Goal: Download file/media

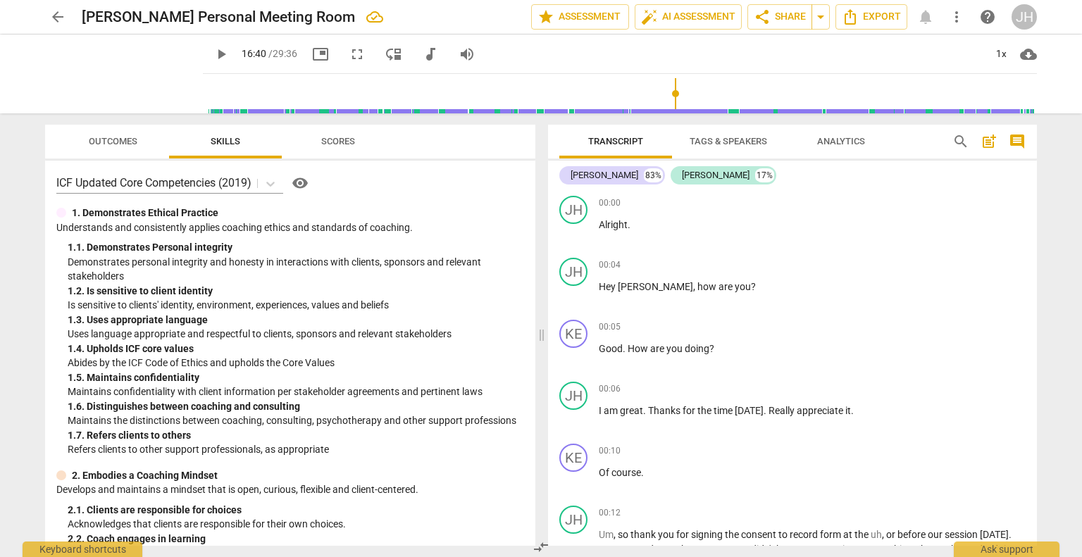
scroll to position [4391, 0]
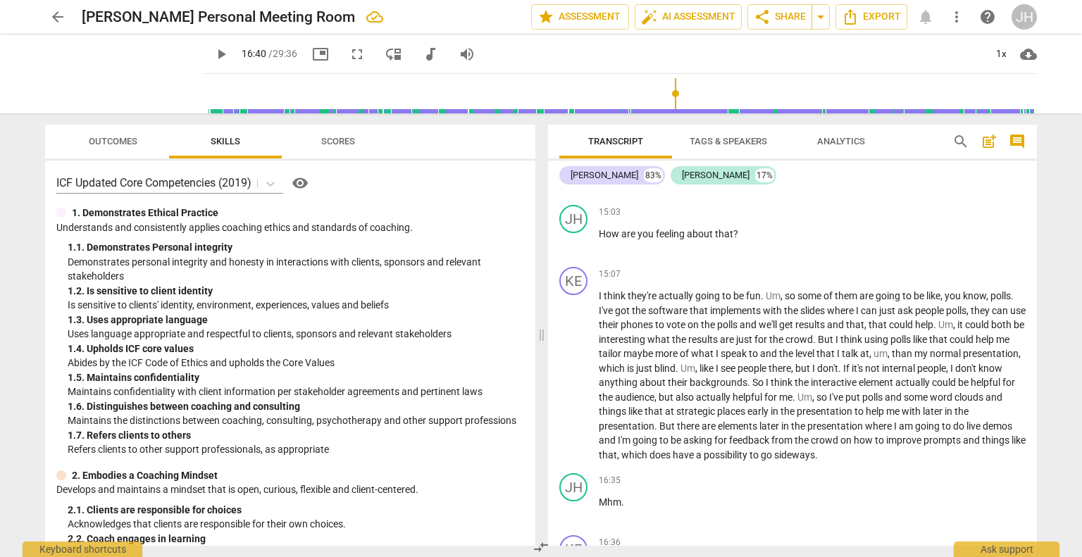
click at [213, 49] on span "play_arrow" at bounding box center [221, 54] width 17 height 17
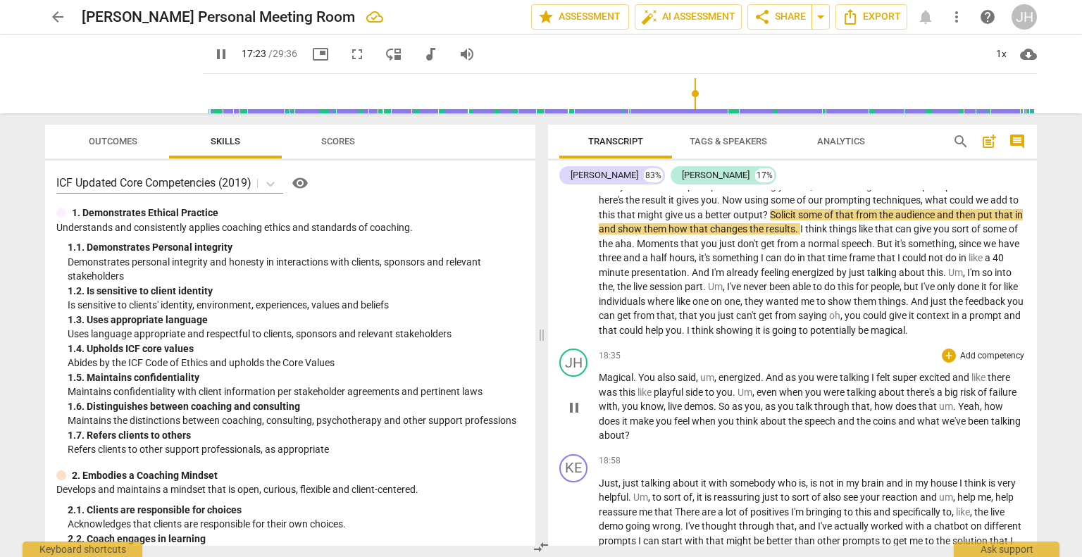
scroll to position [4814, 0]
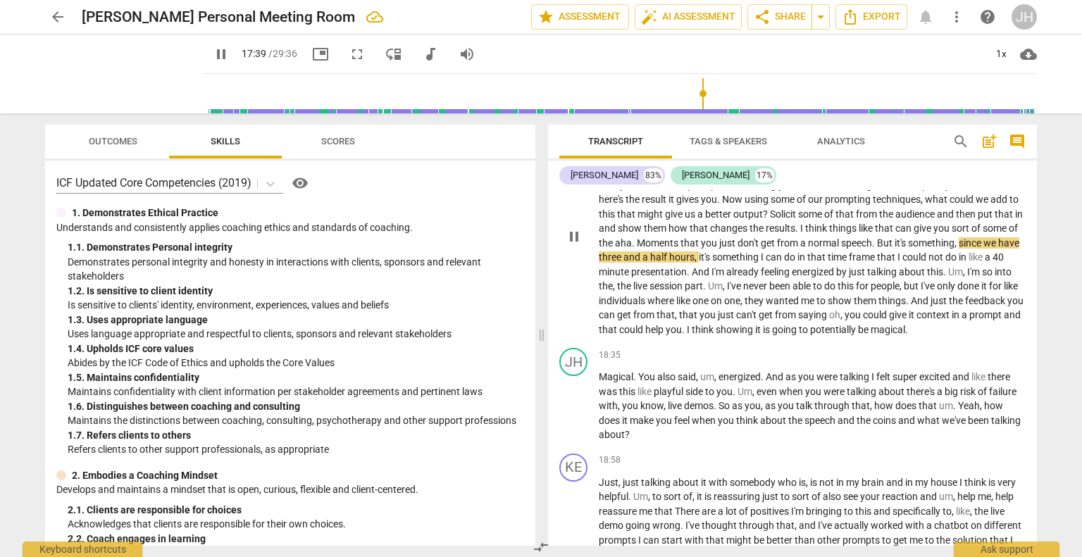
click at [681, 249] on span "Moments" at bounding box center [659, 242] width 44 height 11
type input "1061"
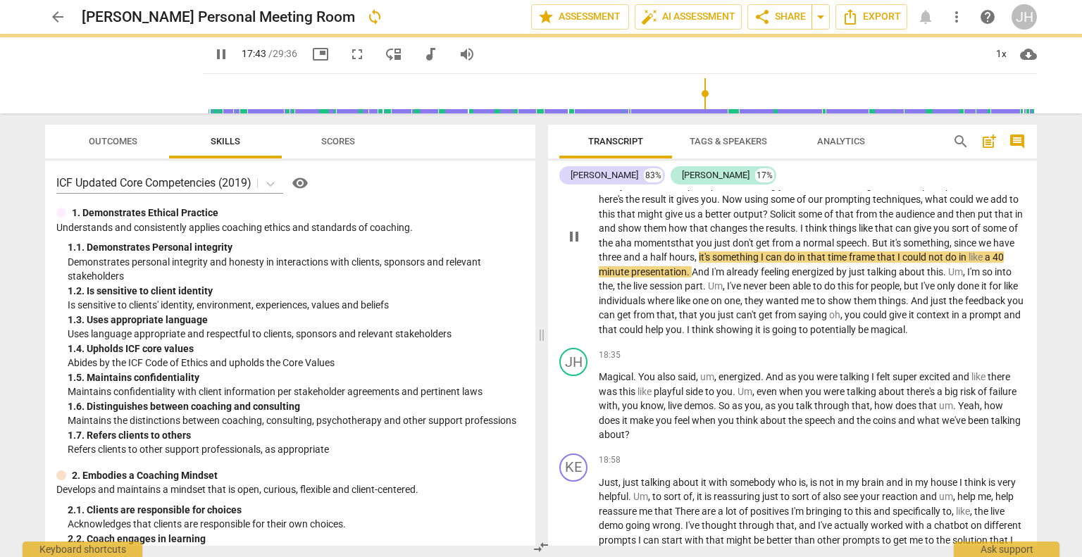
click at [890, 249] on span "But" at bounding box center [881, 242] width 18 height 11
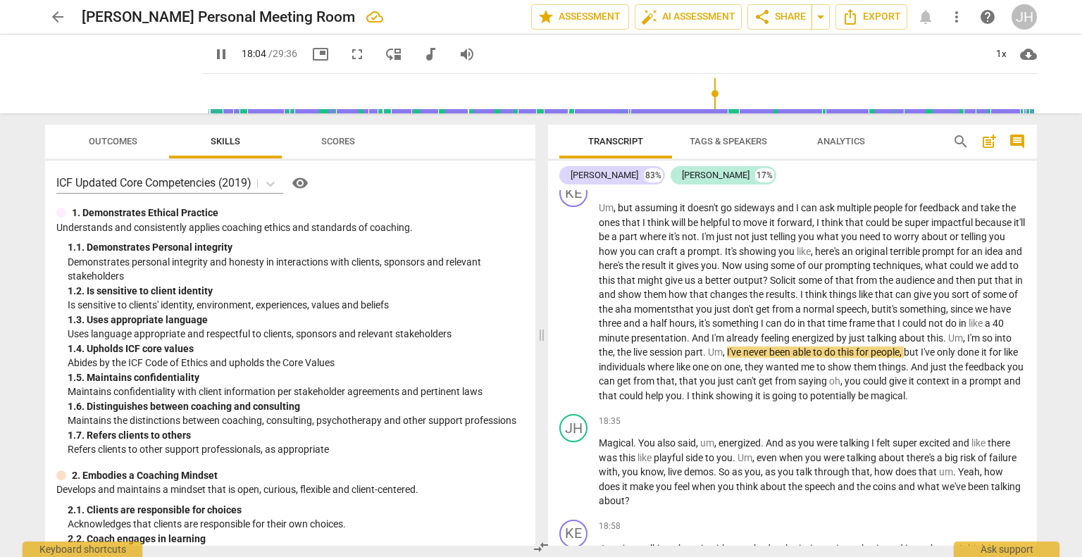
scroll to position [4727, 0]
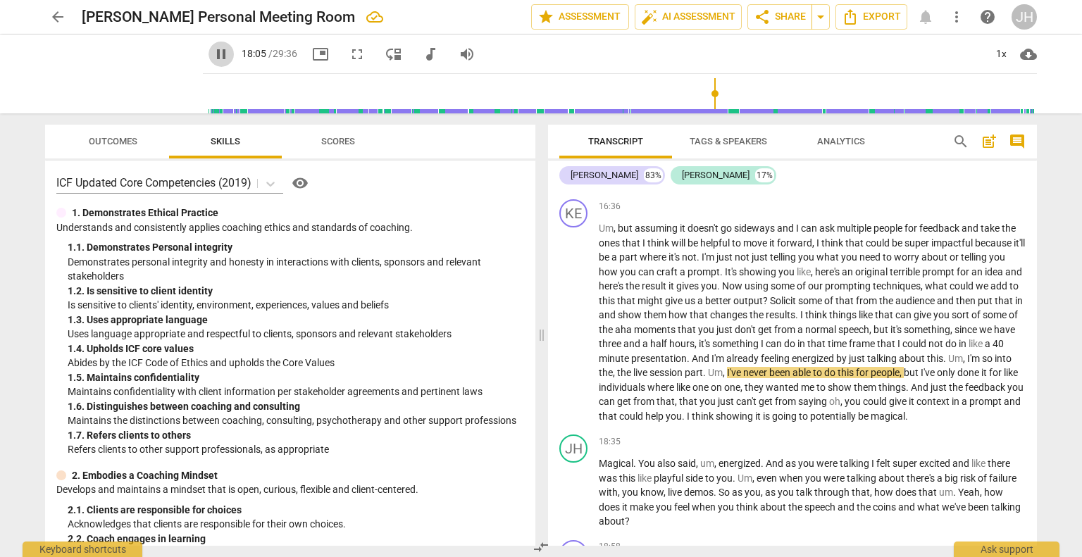
click at [213, 53] on span "pause" at bounding box center [221, 54] width 17 height 17
click at [213, 49] on span "play_arrow" at bounding box center [221, 54] width 17 height 17
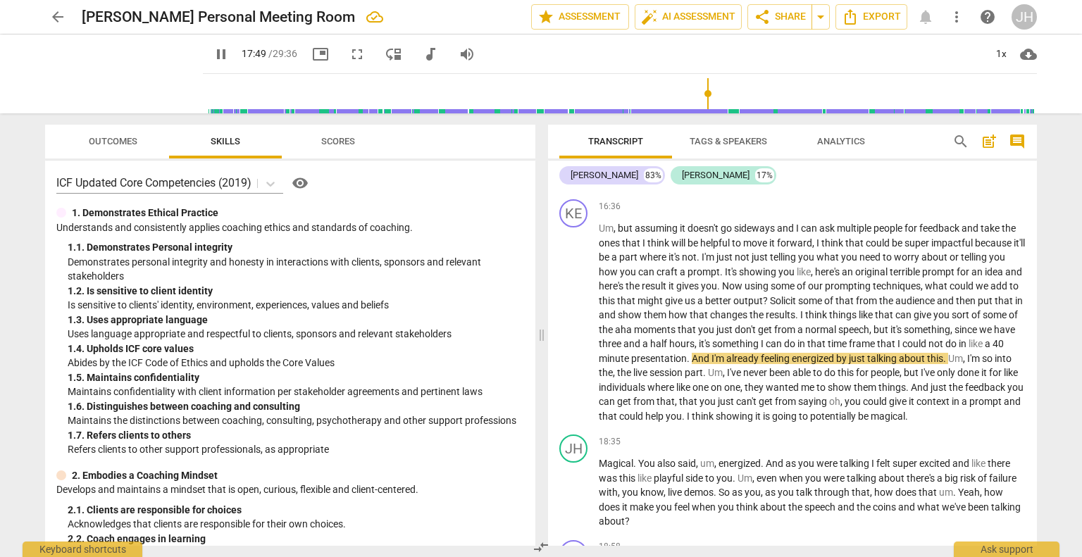
drag, startPoint x: 711, startPoint y: 95, endPoint x: 700, endPoint y: 96, distance: 11.3
click at [700, 96] on input "range" at bounding box center [623, 93] width 828 height 45
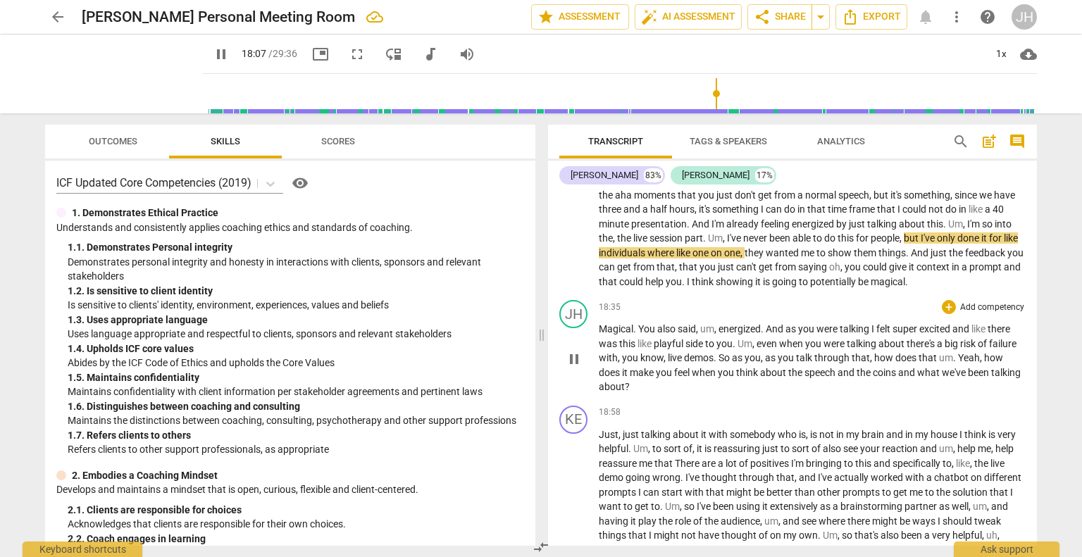
scroll to position [4869, 0]
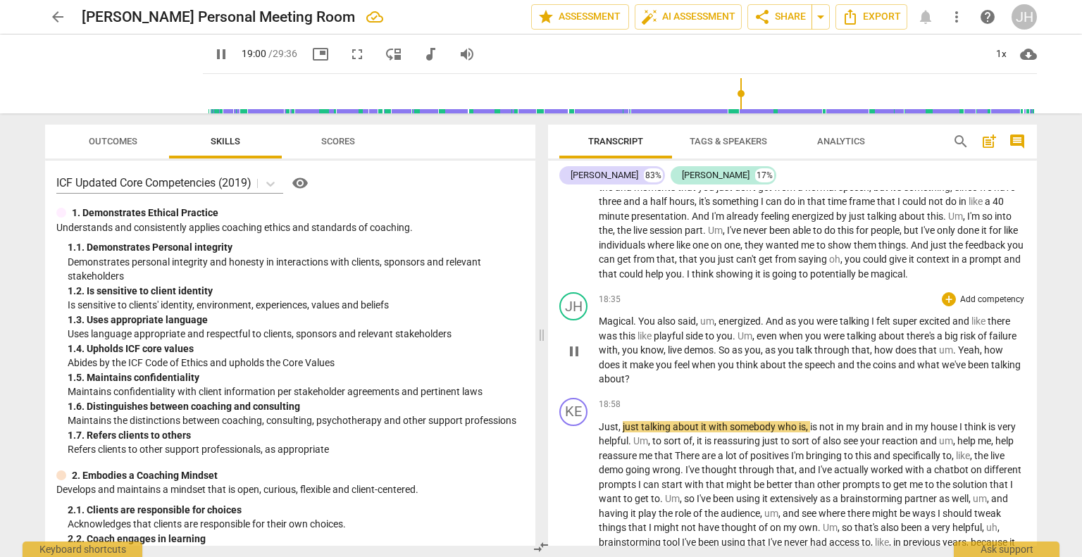
click at [965, 356] on span "Yeah" at bounding box center [969, 349] width 22 height 11
type input "1141"
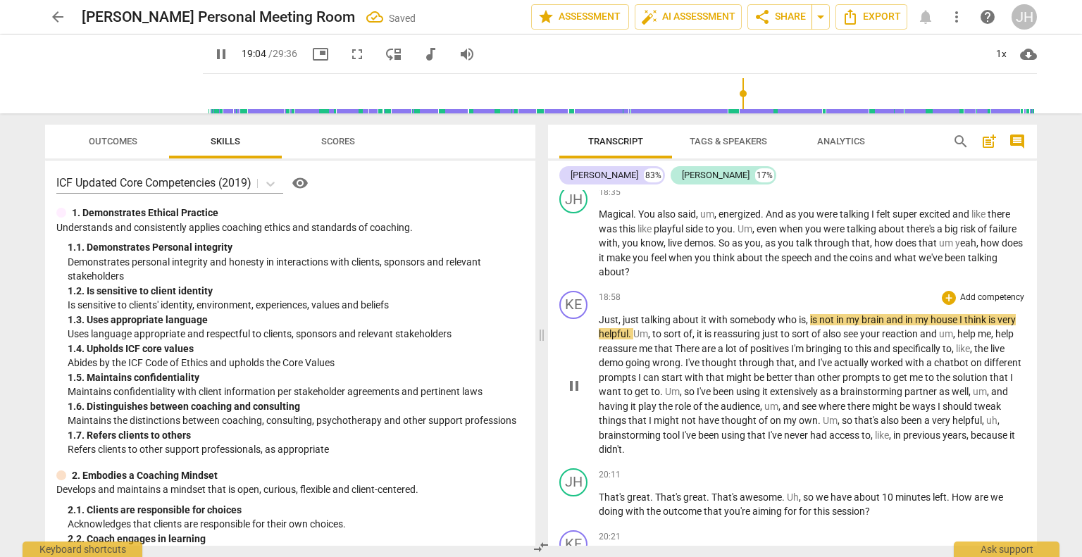
scroll to position [5062, 0]
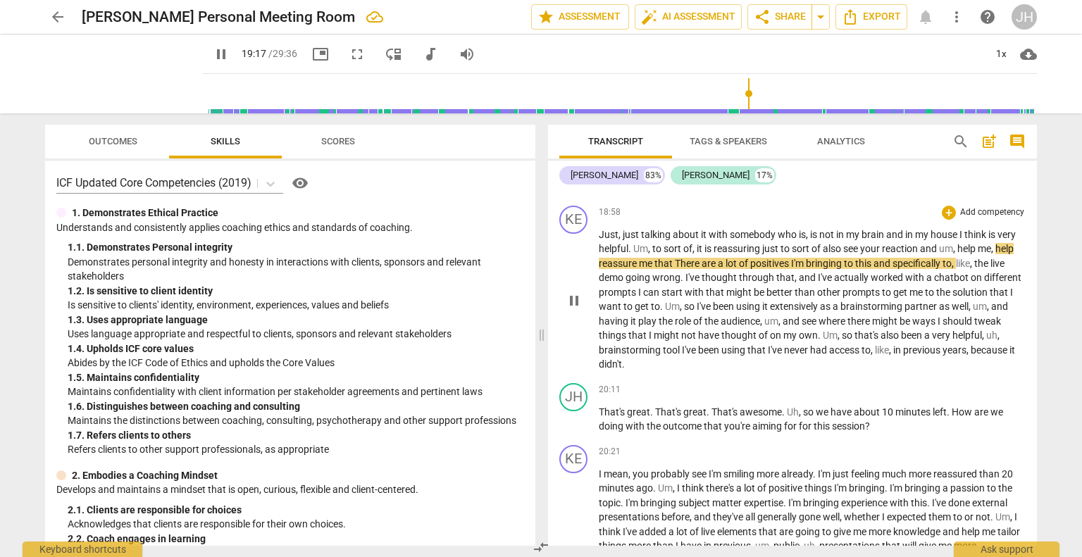
click at [670, 269] on span "that" at bounding box center [664, 263] width 20 height 11
click at [678, 269] on span "There" at bounding box center [688, 263] width 27 height 11
type input "1159"
click at [213, 54] on span "pause" at bounding box center [221, 54] width 17 height 17
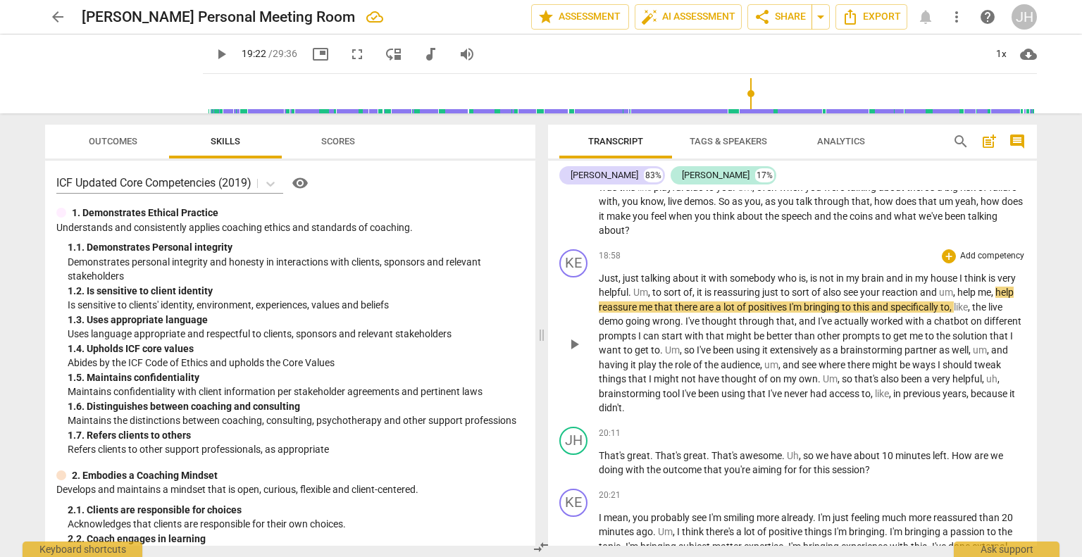
scroll to position [4958, 0]
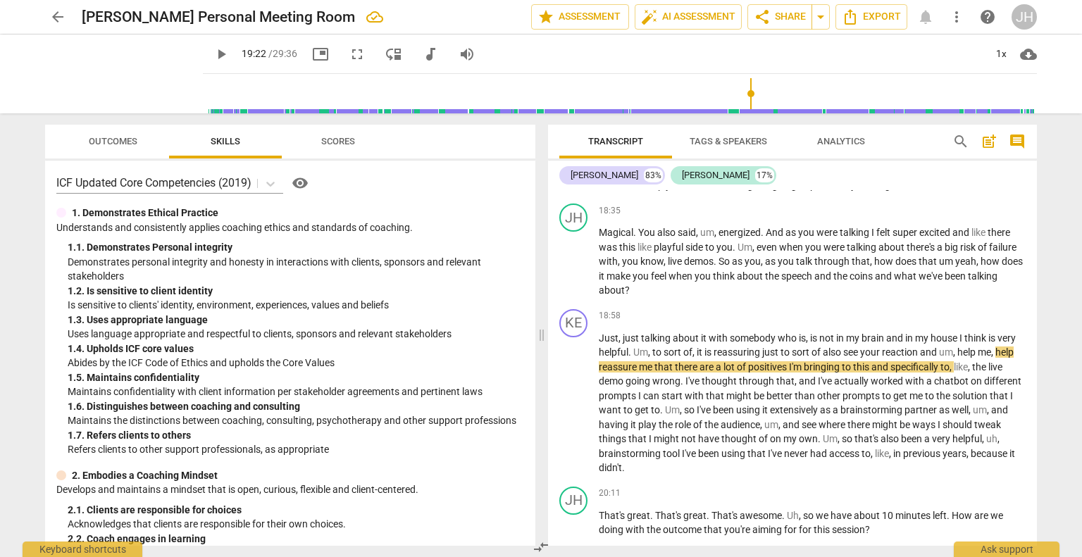
click at [213, 57] on span "play_arrow" at bounding box center [221, 54] width 17 height 17
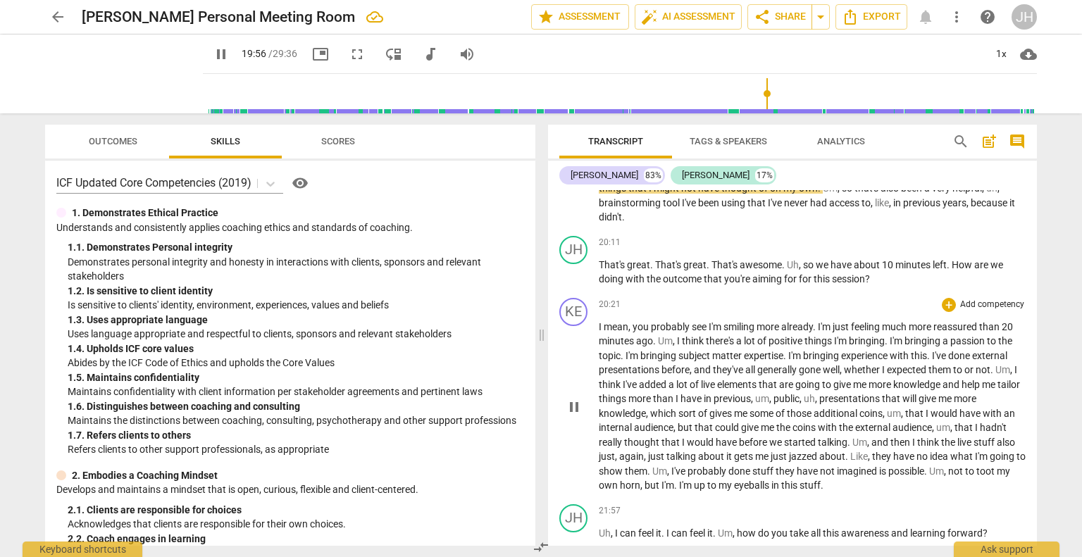
scroll to position [5208, 0]
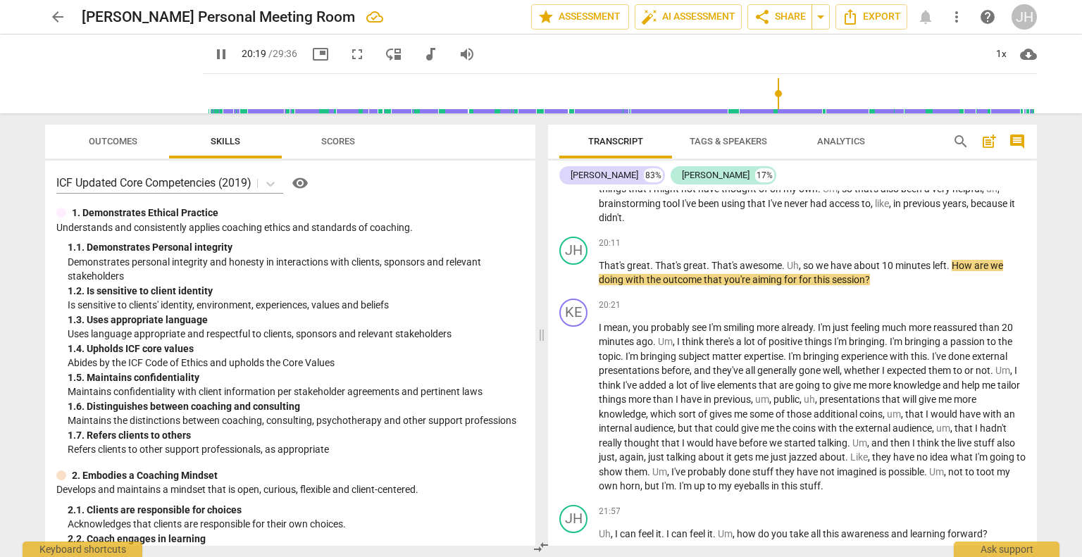
click at [213, 49] on span "pause" at bounding box center [221, 54] width 17 height 17
click at [213, 51] on span "play_arrow" at bounding box center [221, 54] width 17 height 17
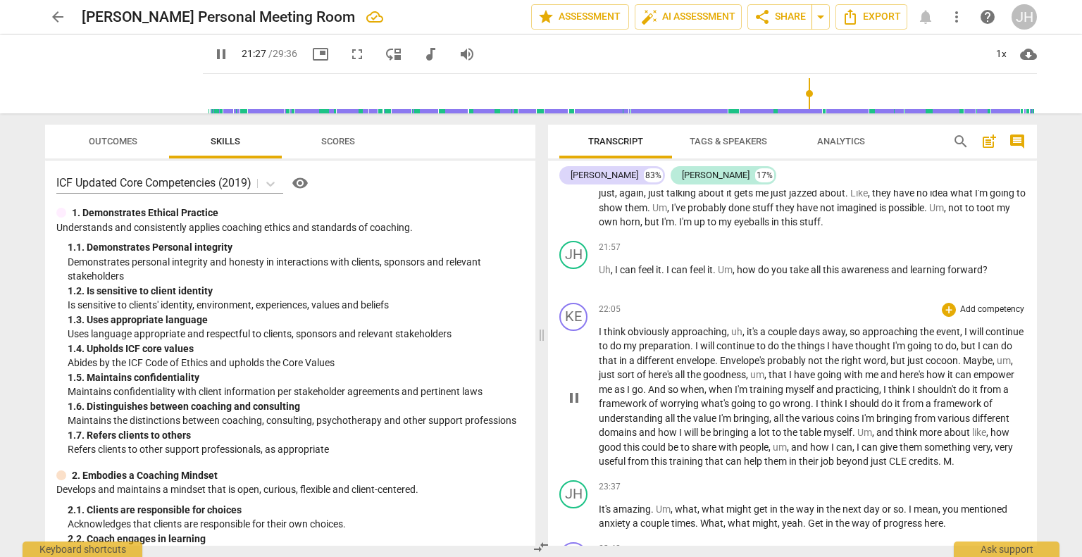
scroll to position [5473, 0]
click at [679, 227] on span "." at bounding box center [676, 221] width 5 height 11
type input "1314"
click at [665, 423] on span "understanding" at bounding box center [632, 417] width 66 height 11
click at [615, 275] on span "I" at bounding box center [617, 268] width 5 height 11
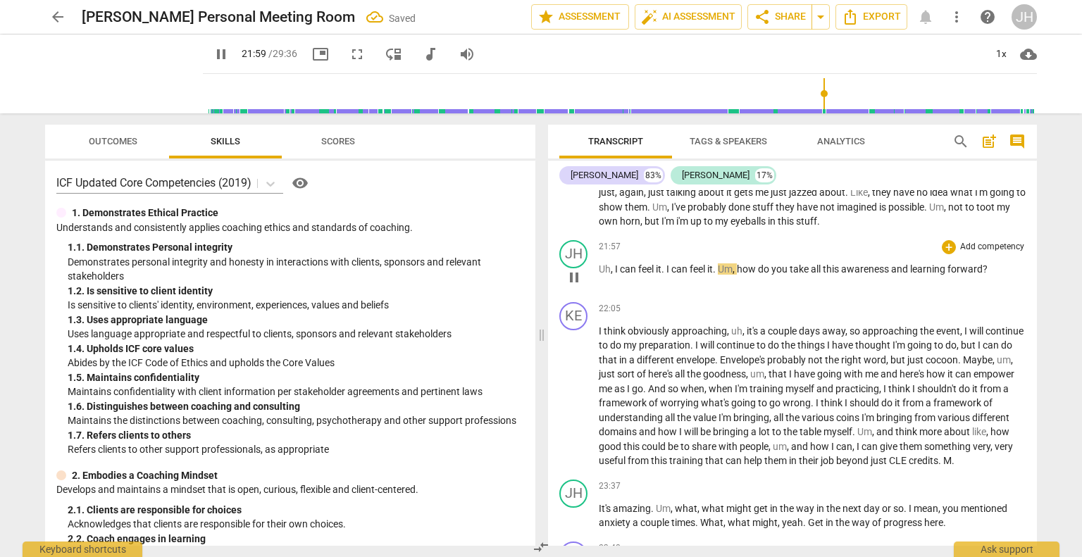
type input "1320"
click at [847, 229] on p "I mean , you probably see I'm smiling more already . I'm just feeling much more…" at bounding box center [812, 142] width 427 height 173
type input "1322"
click at [213, 49] on span "pause" at bounding box center [221, 54] width 17 height 17
click at [213, 53] on span "play_arrow" at bounding box center [221, 54] width 25 height 17
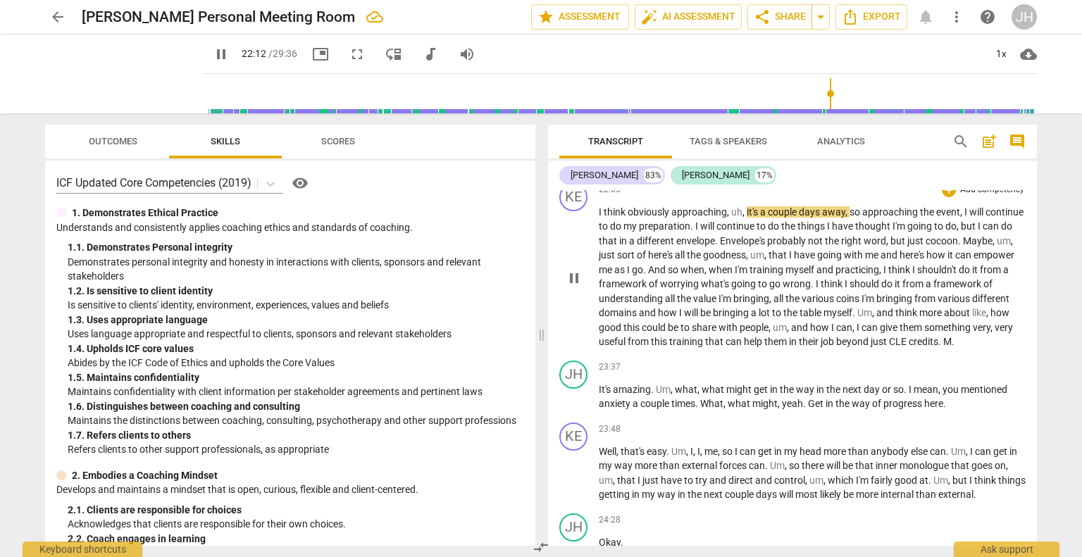
scroll to position [5609, 0]
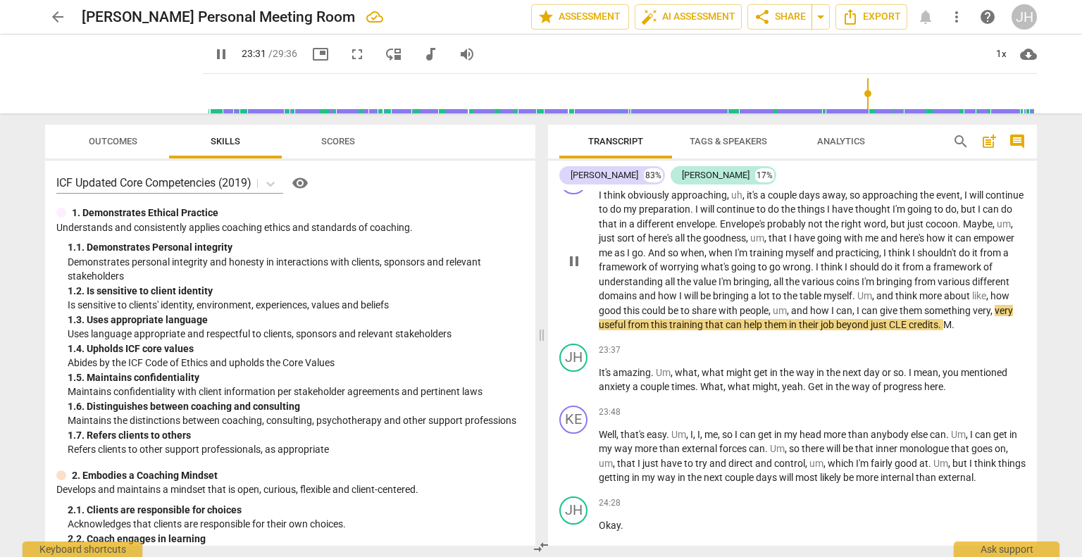
click at [666, 333] on p "I think obviously approaching , uh , it's a couple days away , so approaching t…" at bounding box center [812, 260] width 427 height 144
type input "1414"
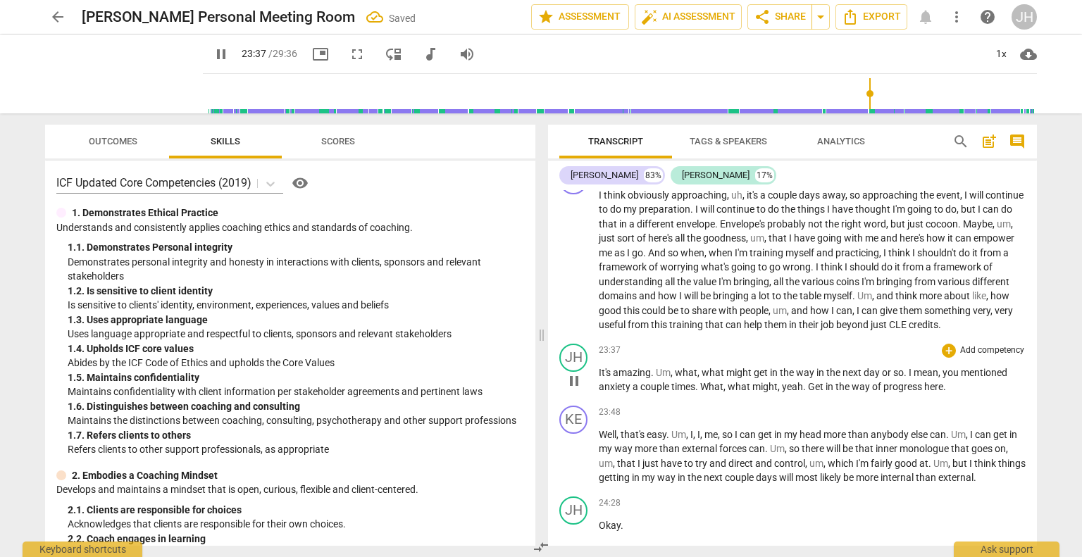
click at [596, 390] on div "play_arrow pause" at bounding box center [581, 381] width 36 height 18
click at [599, 378] on span "It's" at bounding box center [606, 372] width 14 height 11
type input "1420"
click at [826, 392] on span "Get" at bounding box center [817, 386] width 18 height 11
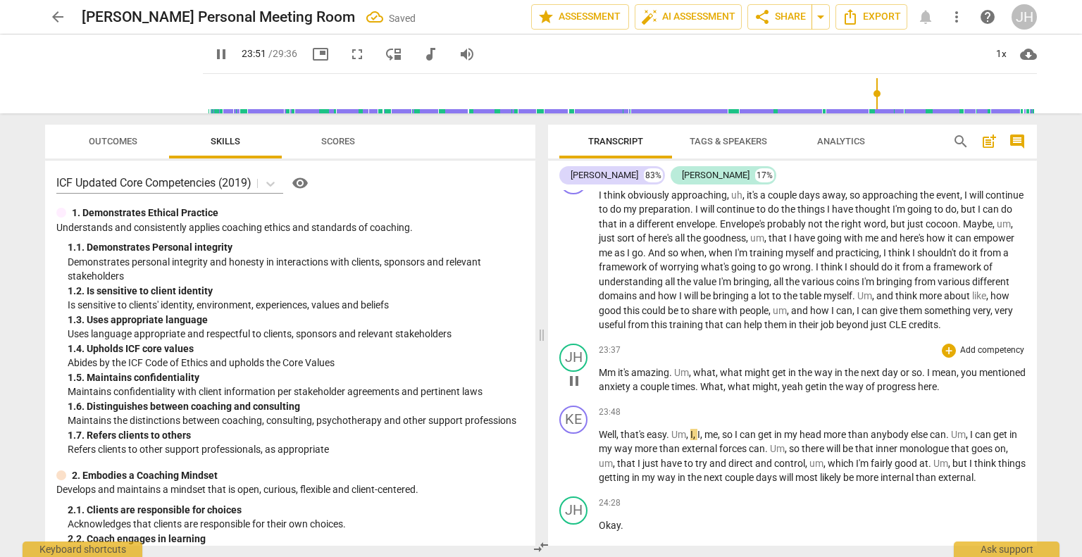
click at [998, 395] on p "Mm it's amazing . Um , what , what might get in the way in the next day or so .…" at bounding box center [812, 380] width 427 height 29
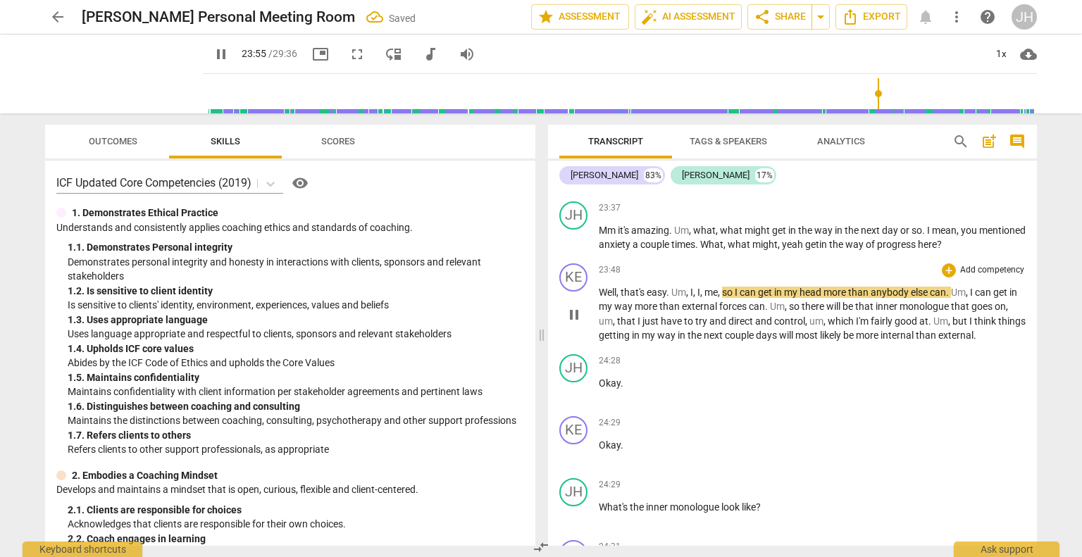
scroll to position [5791, 0]
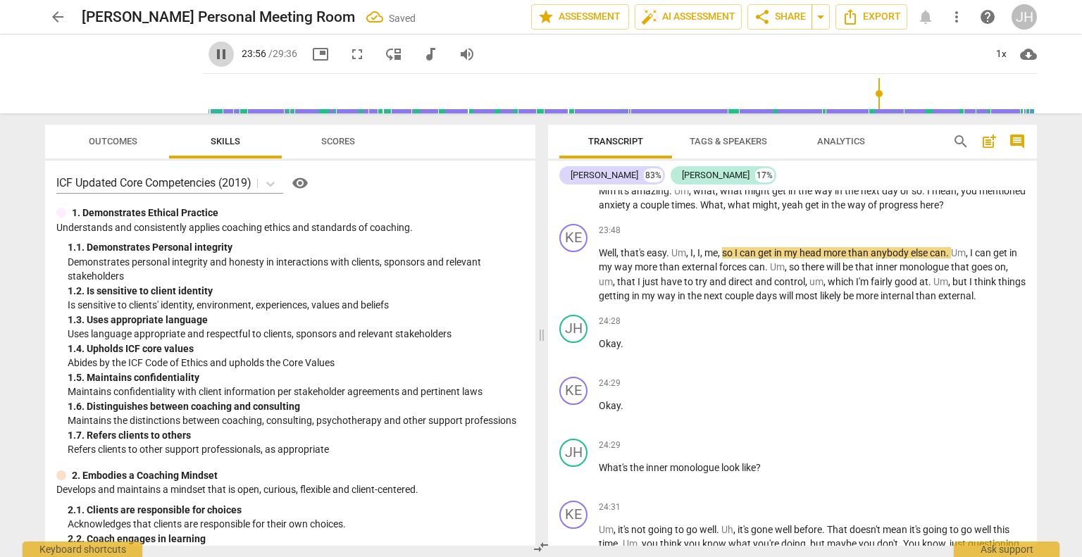
click at [213, 58] on span "pause" at bounding box center [221, 54] width 25 height 17
type input "1437"
click at [927, 197] on span "I" at bounding box center [929, 190] width 5 height 11
click at [213, 56] on span "play_arrow" at bounding box center [221, 54] width 17 height 17
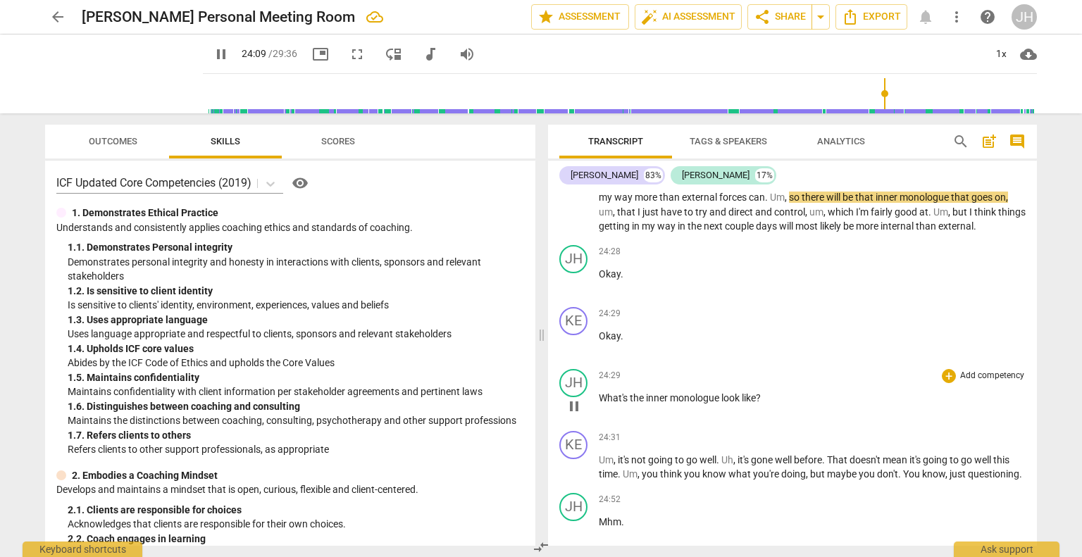
scroll to position [5865, 0]
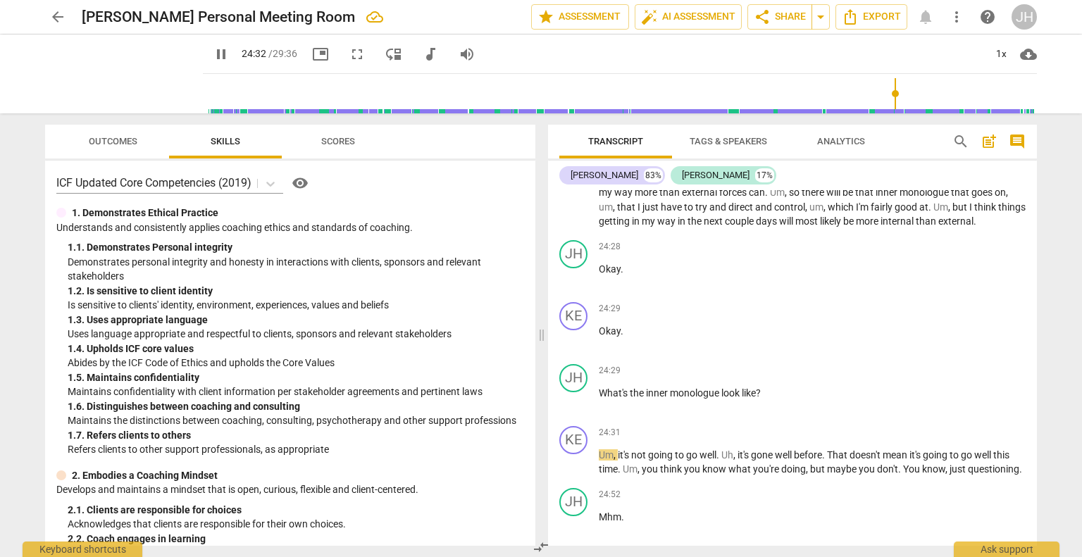
click at [213, 51] on span "pause" at bounding box center [221, 54] width 17 height 17
type input "1472"
click at [599, 399] on span "What's" at bounding box center [614, 392] width 31 height 11
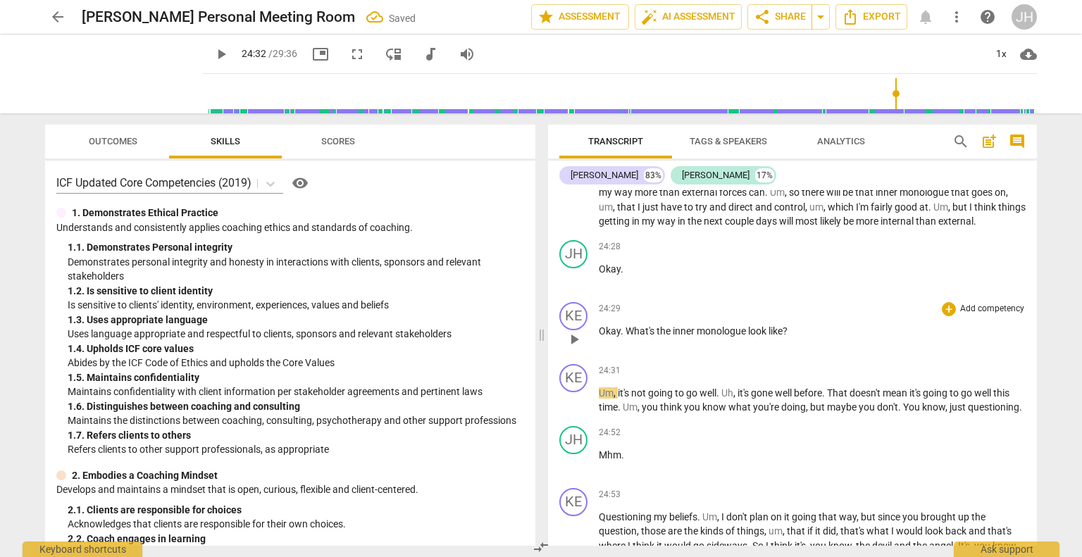
click at [628, 337] on span "What's" at bounding box center [641, 330] width 31 height 11
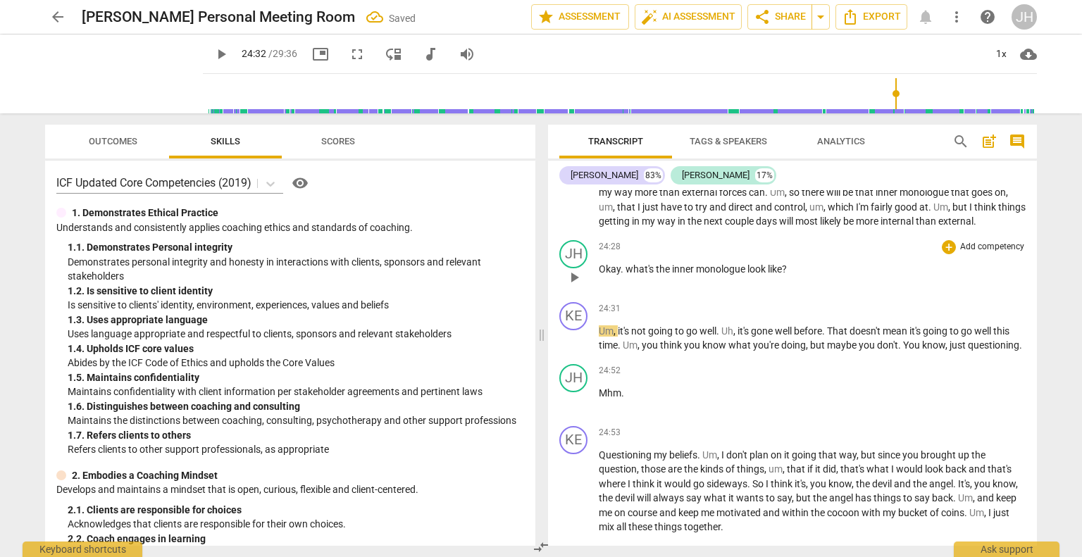
click at [626, 275] on span "what's" at bounding box center [641, 268] width 30 height 11
click at [747, 353] on div "24:31 + Add competency keyboard_arrow_right Um , it's not going to go well . Uh…" at bounding box center [812, 327] width 427 height 51
click at [213, 51] on span "play_arrow" at bounding box center [221, 54] width 17 height 17
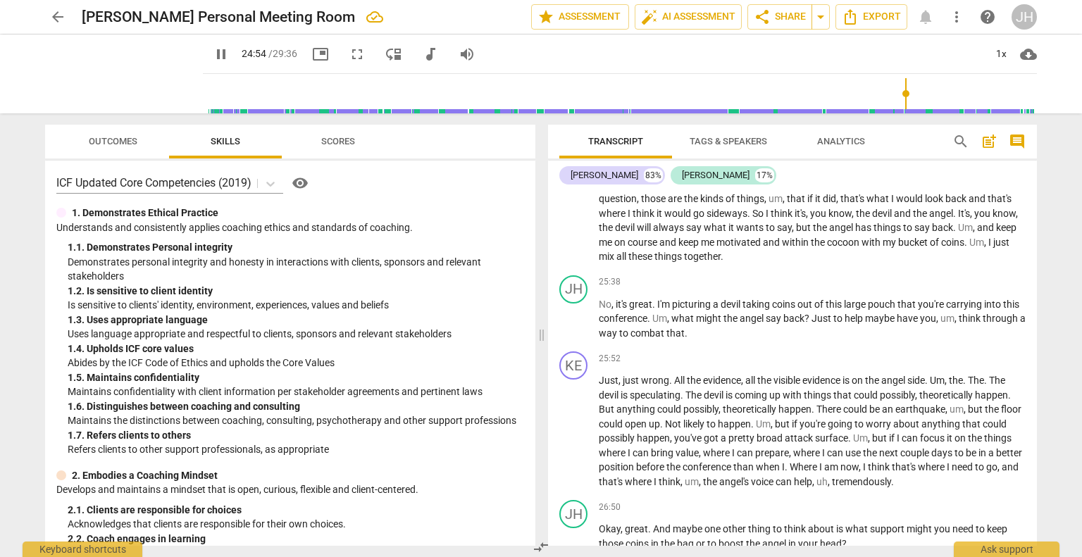
scroll to position [6140, 0]
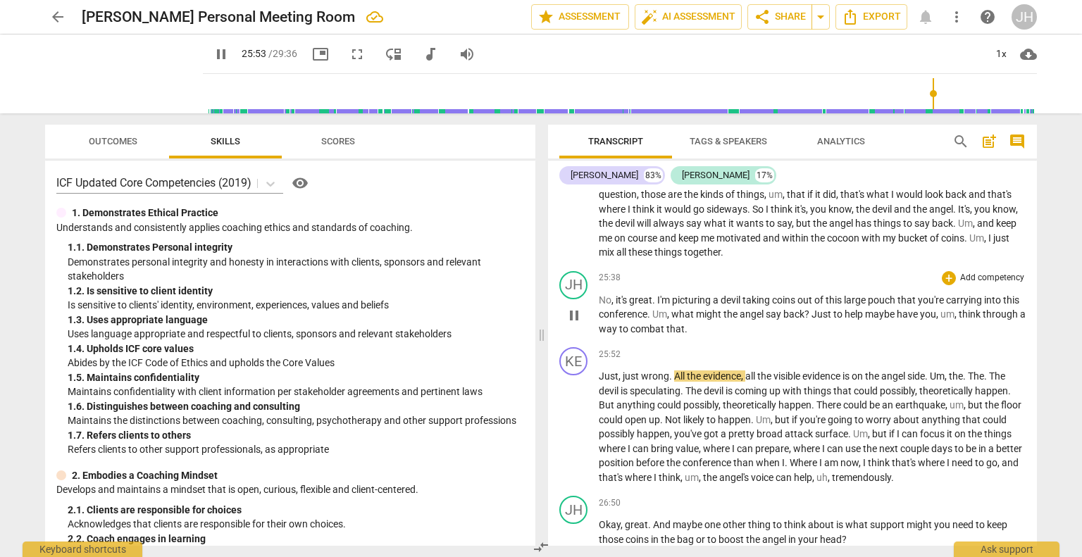
click at [833, 320] on span "Just" at bounding box center [823, 314] width 22 height 11
type input "1554"
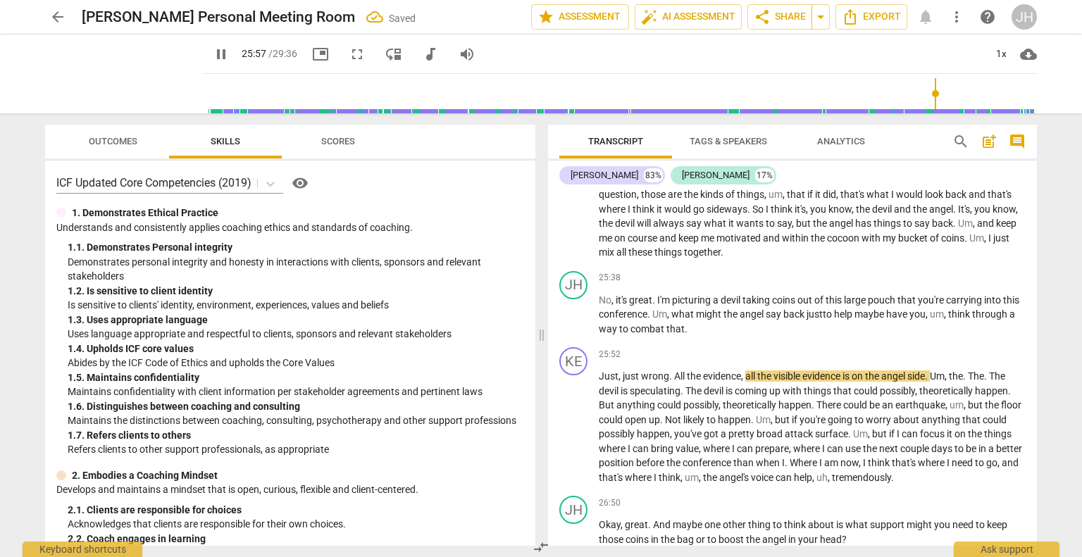
click at [213, 54] on span "pause" at bounding box center [221, 54] width 17 height 17
click at [213, 49] on span "play_arrow" at bounding box center [221, 54] width 17 height 17
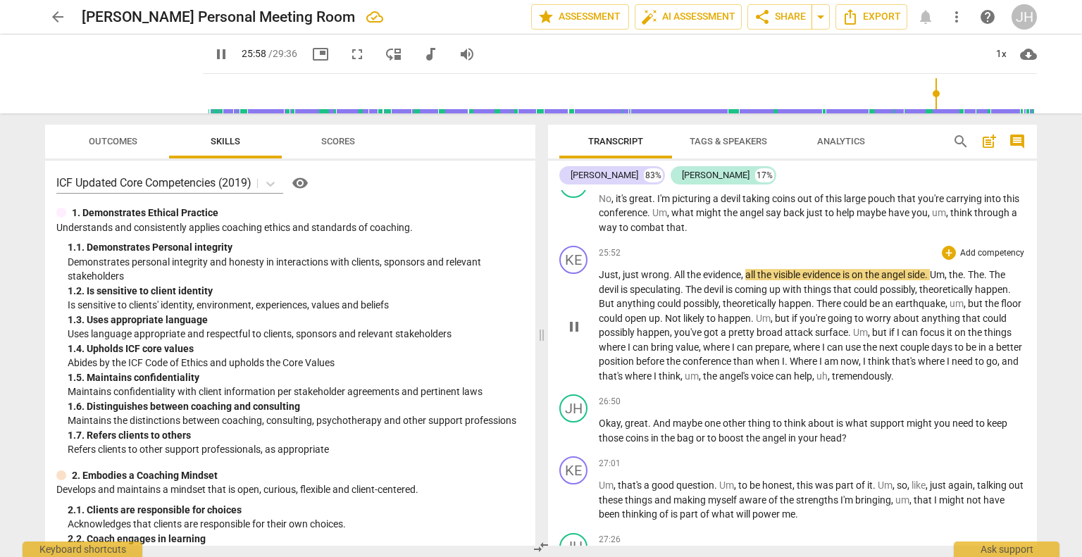
scroll to position [6254, 0]
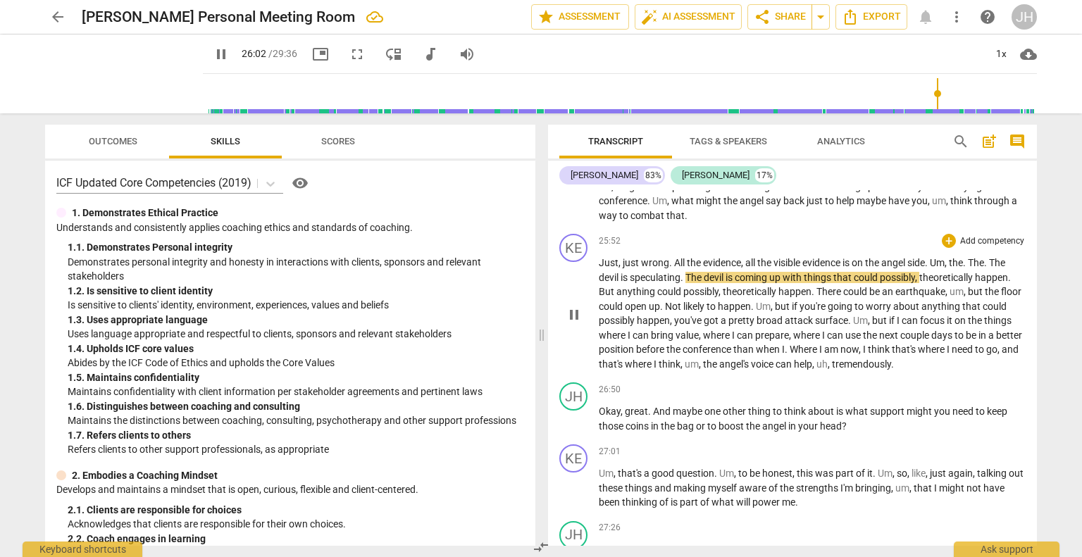
click at [983, 268] on span "The" at bounding box center [976, 262] width 16 height 11
type input "1564"
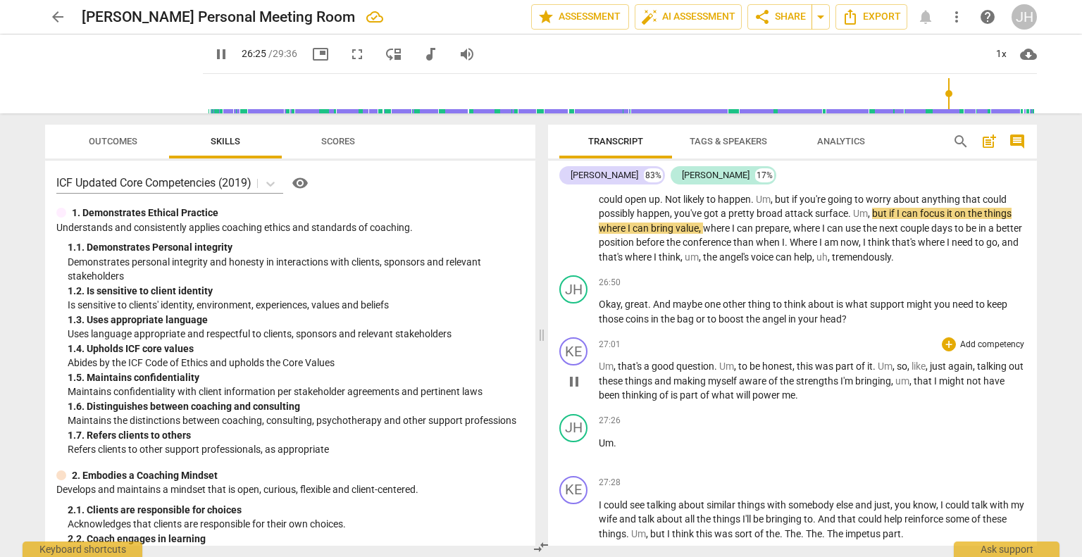
scroll to position [6364, 0]
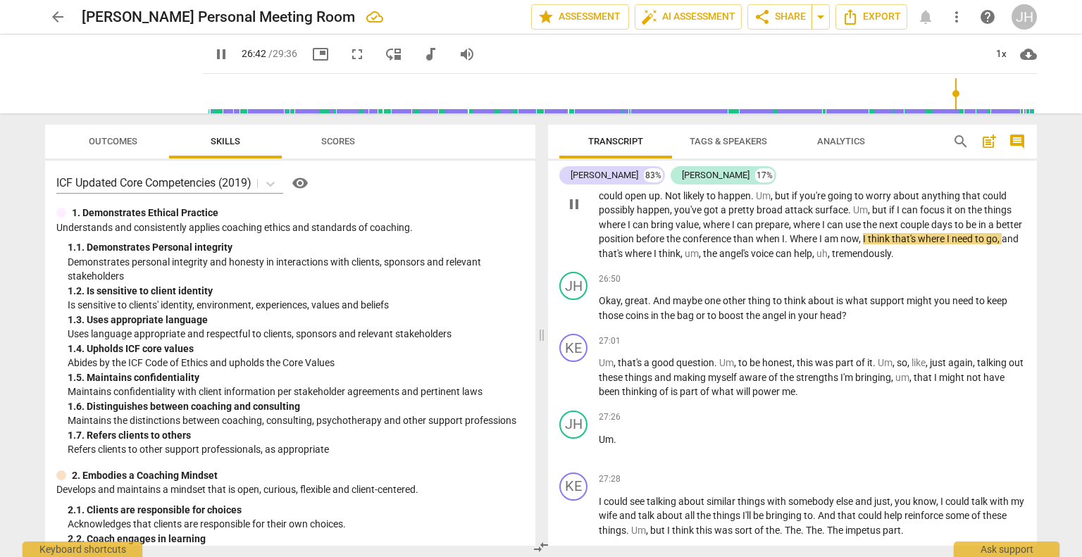
click at [819, 244] on span "Where" at bounding box center [805, 238] width 30 height 11
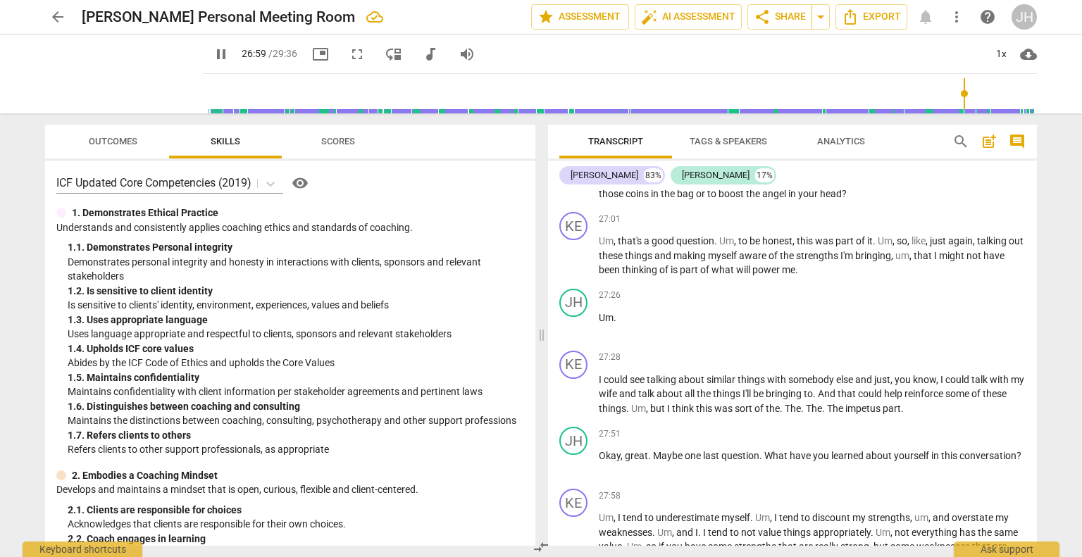
scroll to position [6489, 0]
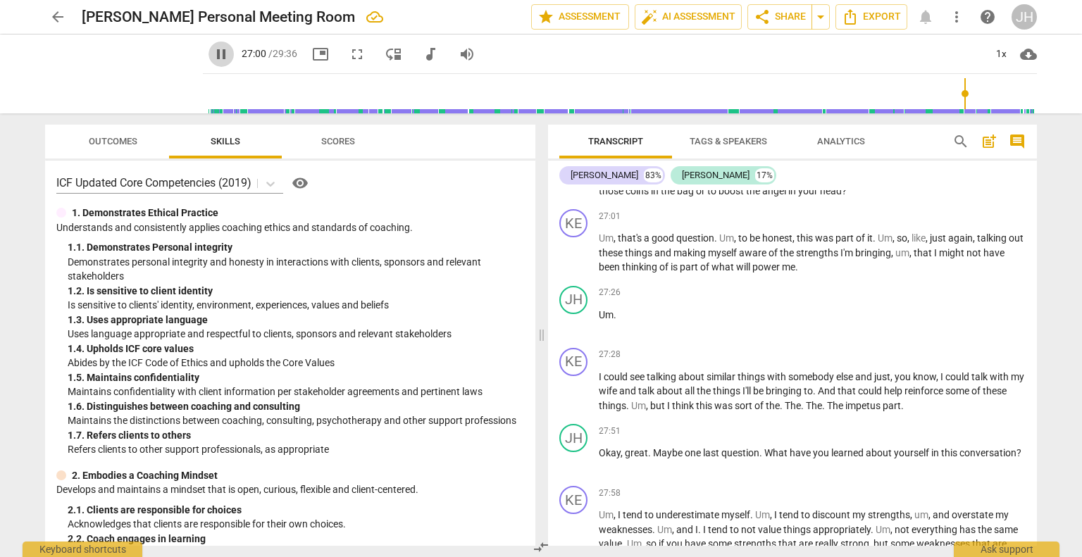
click at [213, 53] on span "pause" at bounding box center [221, 54] width 17 height 17
click at [213, 51] on span "play_arrow" at bounding box center [221, 54] width 17 height 17
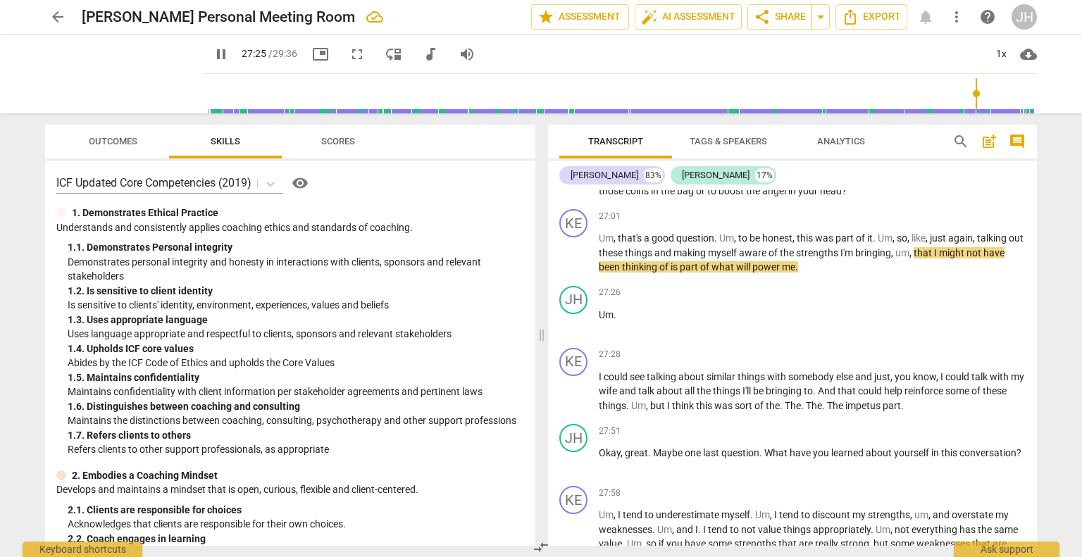
click at [213, 51] on span "pause" at bounding box center [221, 54] width 17 height 17
click at [213, 57] on span "play_arrow" at bounding box center [221, 54] width 17 height 17
drag, startPoint x: 975, startPoint y: 93, endPoint x: 982, endPoint y: 94, distance: 7.2
type input "1664"
click at [982, 94] on input "range" at bounding box center [623, 93] width 828 height 45
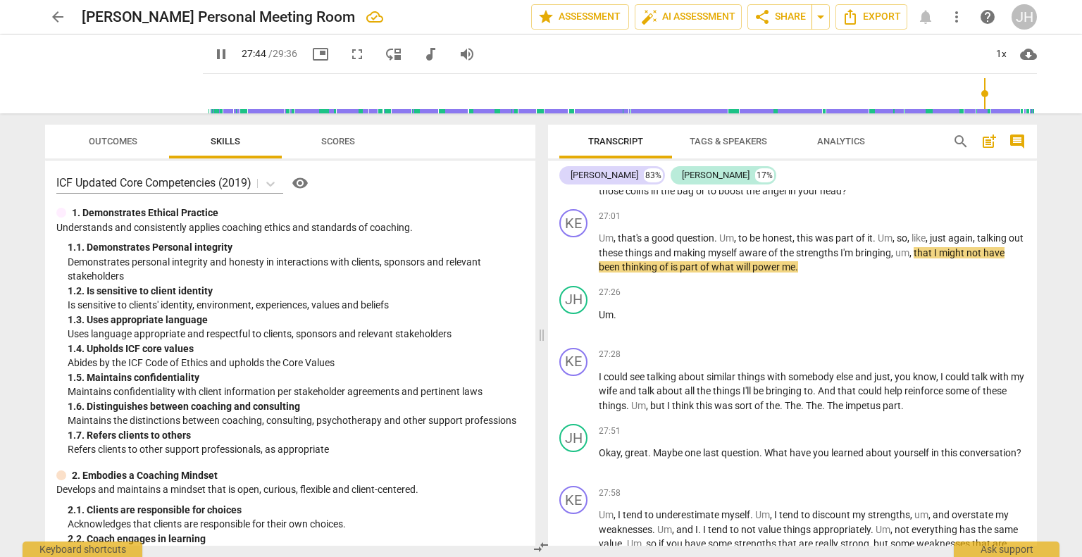
click at [213, 54] on span "pause" at bounding box center [221, 54] width 17 height 17
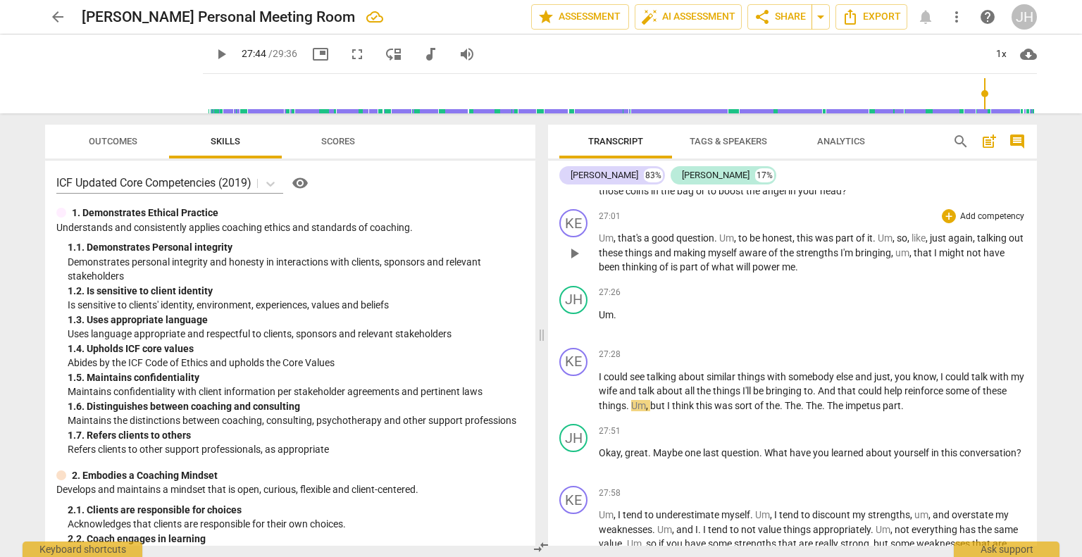
click at [800, 280] on div "KE play_arrow pause 27:01 + Add competency keyboard_arrow_right Um , that's a g…" at bounding box center [792, 242] width 489 height 77
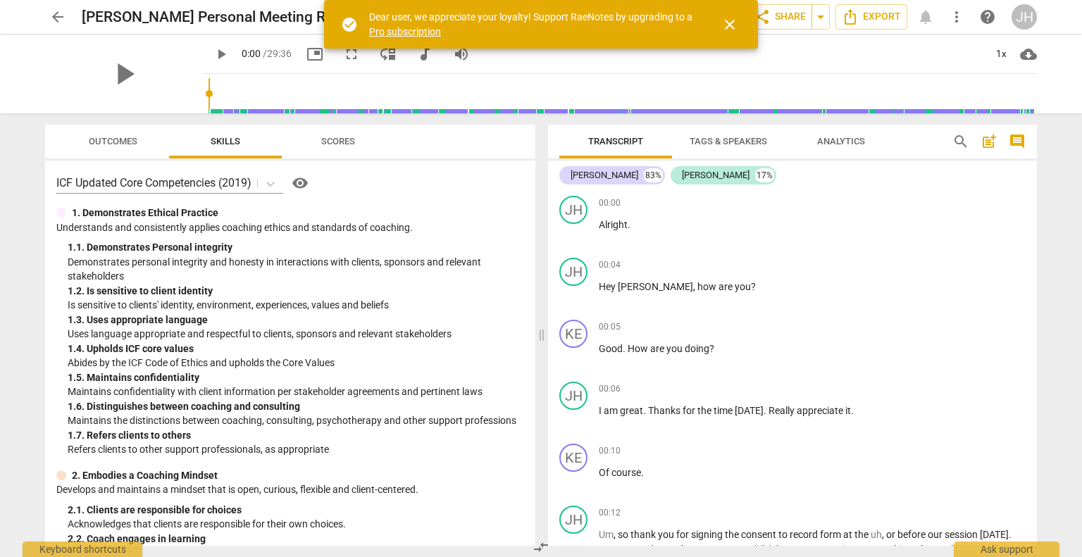
click at [735, 25] on span "close" at bounding box center [729, 24] width 17 height 17
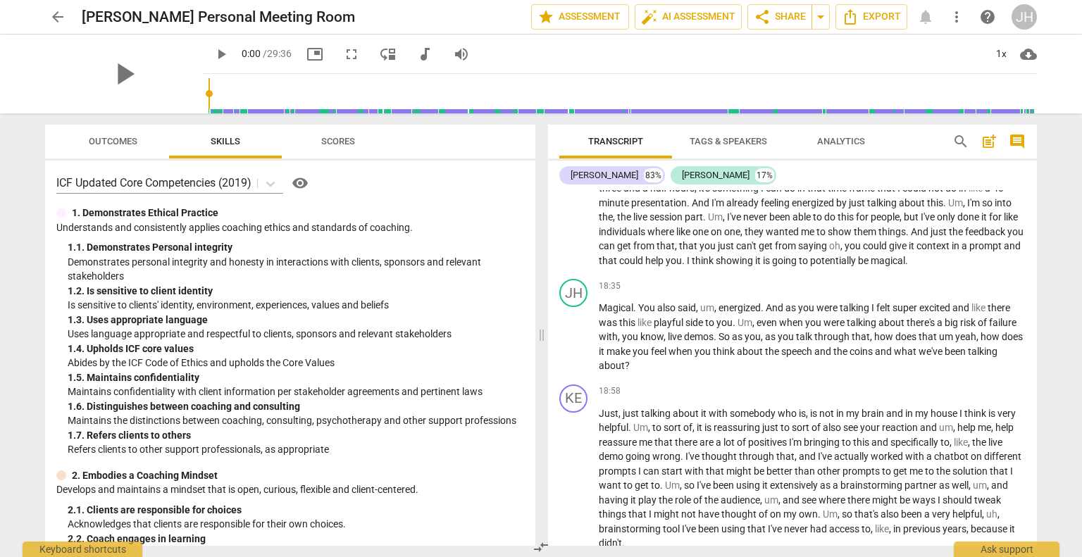
scroll to position [4972, 0]
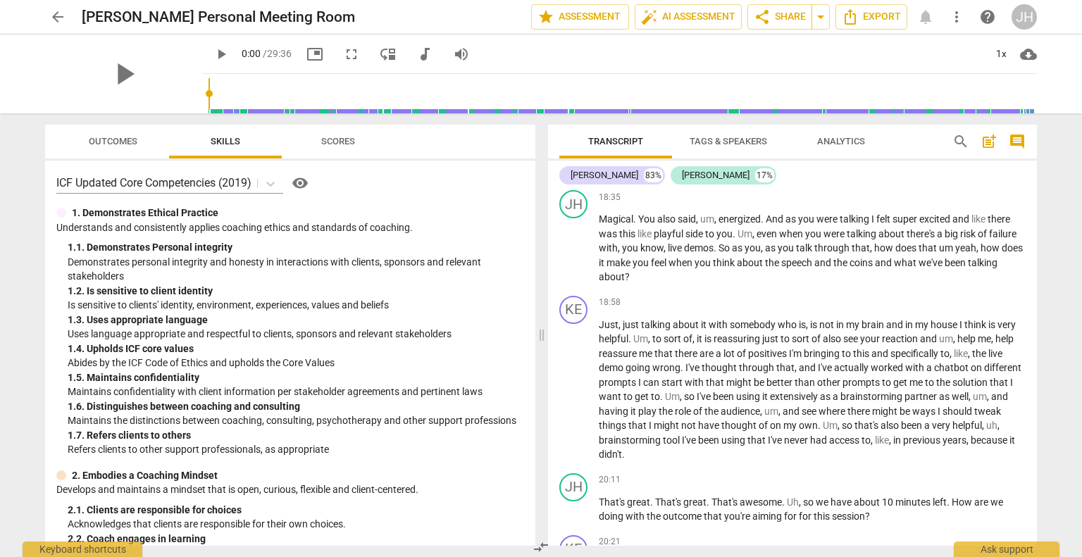
click at [213, 60] on span "play_arrow" at bounding box center [221, 54] width 17 height 17
drag, startPoint x: 192, startPoint y: 95, endPoint x: 960, endPoint y: 99, distance: 767.2
click at [960, 99] on input "range" at bounding box center [623, 93] width 828 height 45
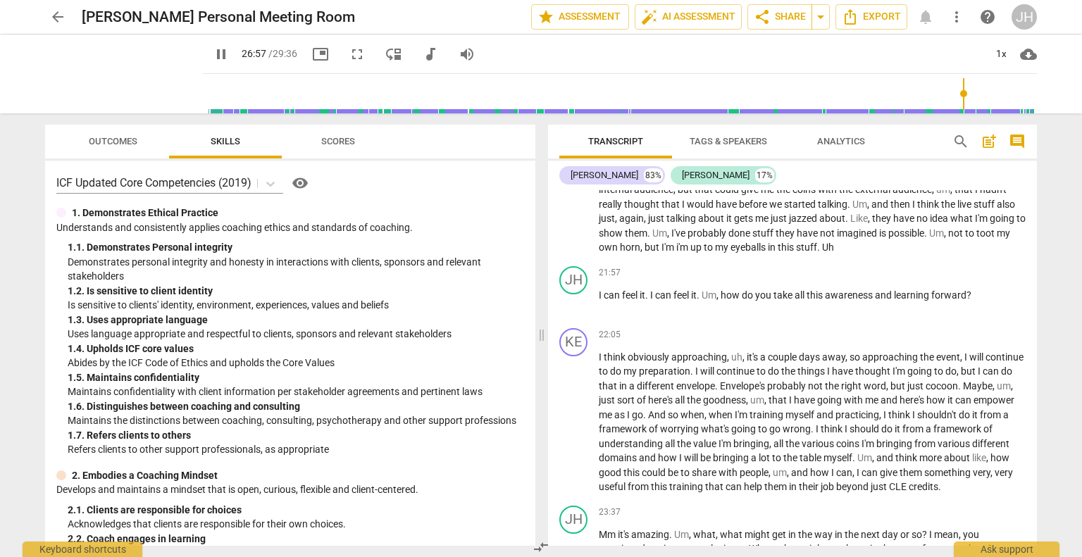
scroll to position [5451, 0]
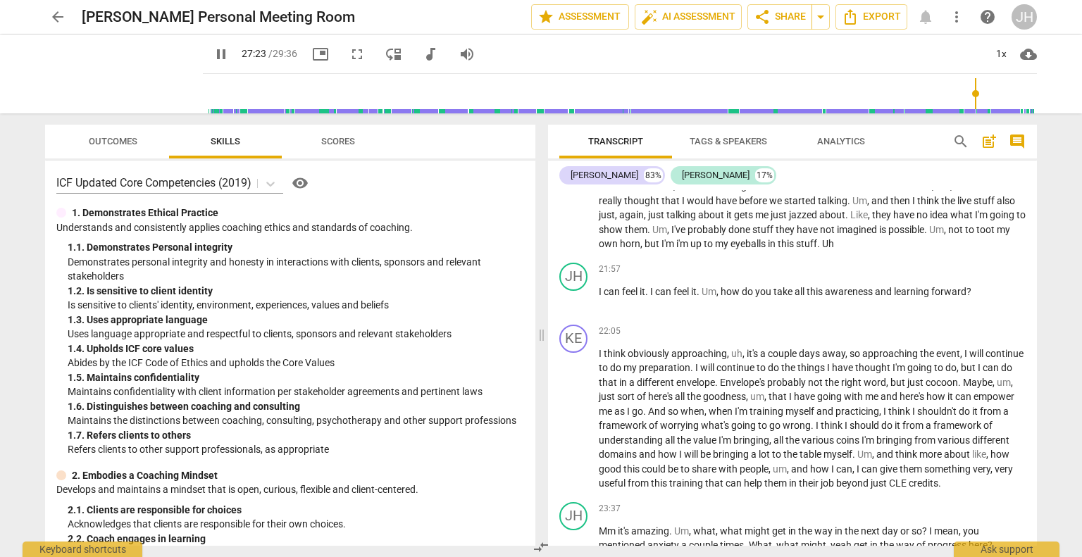
drag, startPoint x: 962, startPoint y: 93, endPoint x: 972, endPoint y: 93, distance: 10.6
click at [972, 93] on input "range" at bounding box center [623, 93] width 828 height 45
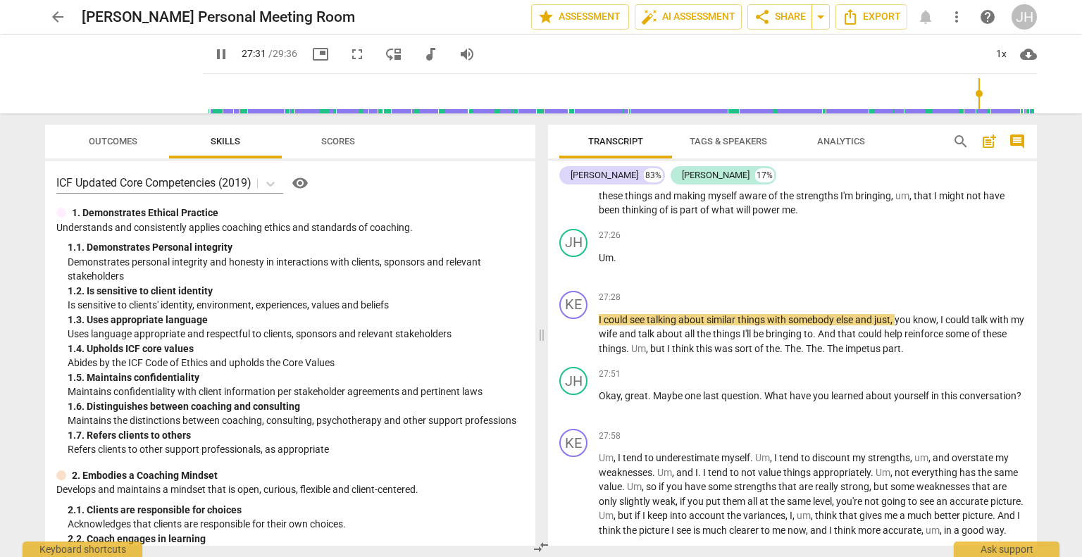
scroll to position [6548, 0]
click at [213, 59] on span "pause" at bounding box center [221, 54] width 17 height 17
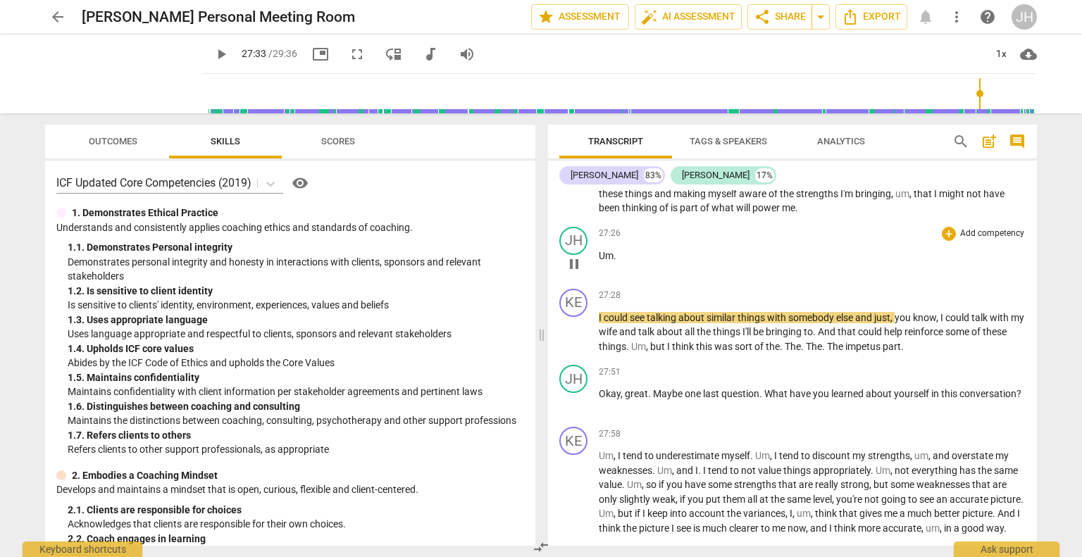
type input "1653"
click at [840, 216] on p "Um , that's a good question . Um , to be honest , this was part of it . Um , so…" at bounding box center [812, 194] width 427 height 44
click at [646, 278] on div "27:26 + Add competency keyboard_arrow_right Um ." at bounding box center [812, 252] width 427 height 51
click at [626, 263] on p "Um ." at bounding box center [812, 256] width 427 height 15
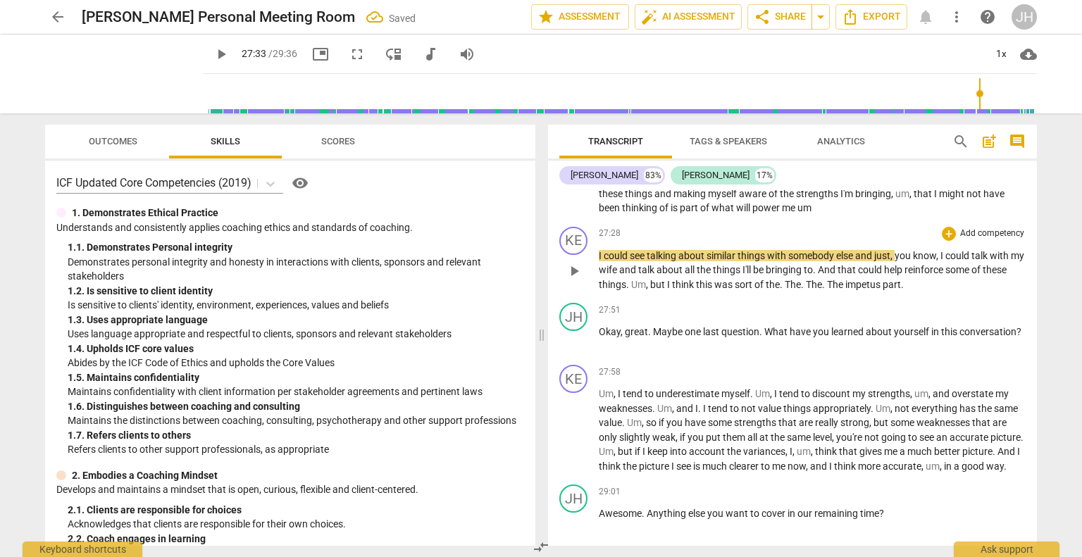
click at [599, 261] on span "I" at bounding box center [601, 255] width 5 height 11
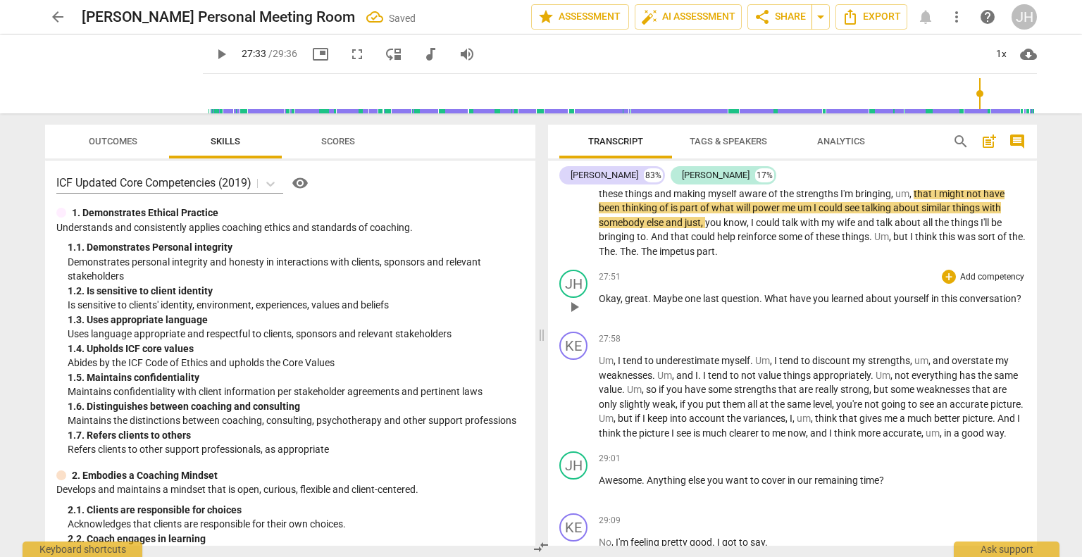
click at [693, 321] on div "27:51 + Add competency keyboard_arrow_right Okay , great . Maybe one last quest…" at bounding box center [812, 295] width 427 height 51
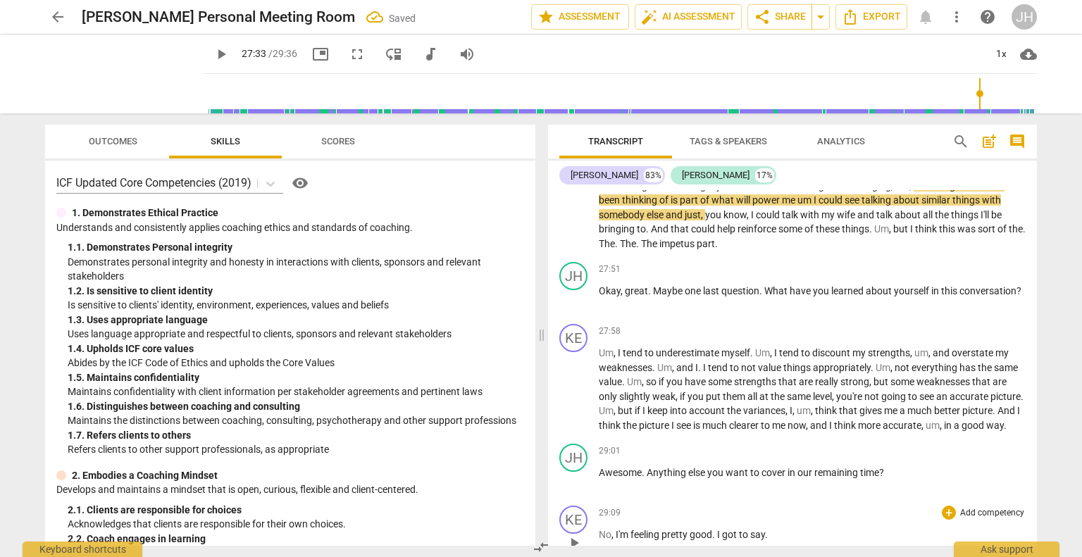
scroll to position [6557, 0]
click at [213, 49] on span "play_arrow" at bounding box center [221, 54] width 17 height 17
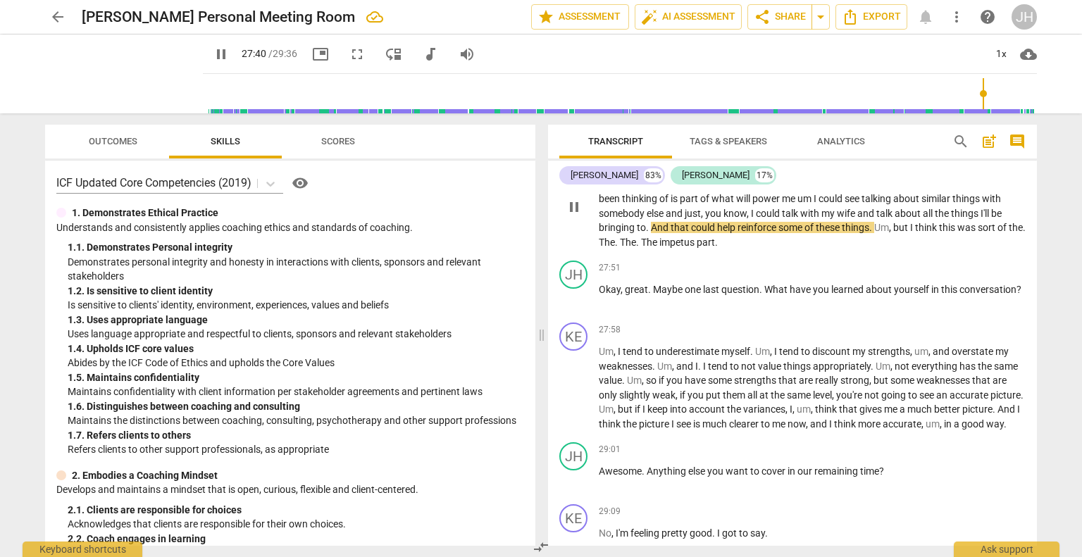
click at [669, 233] on span "And" at bounding box center [661, 227] width 20 height 11
type input "1661"
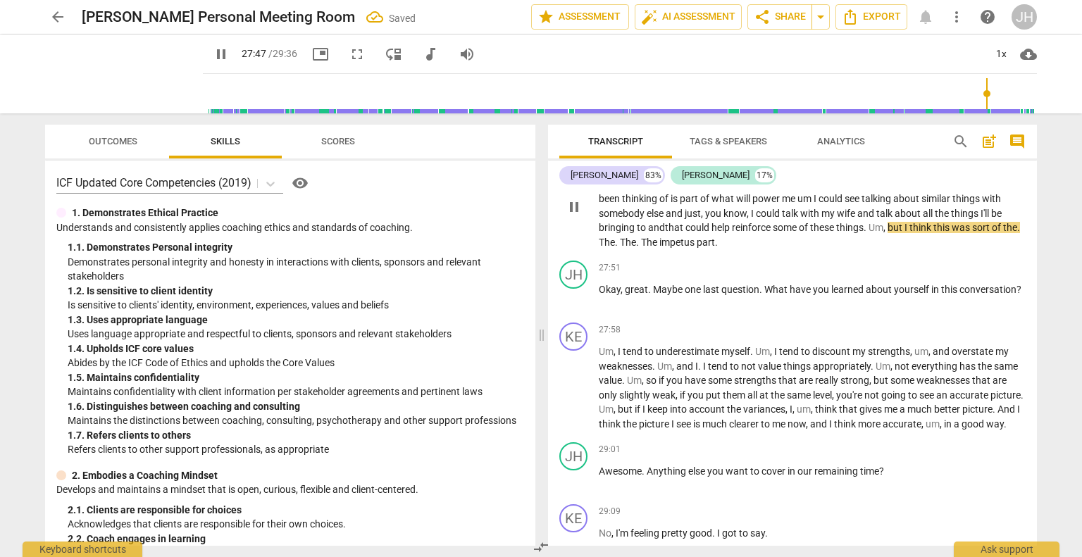
click at [615, 248] on span "The" at bounding box center [607, 242] width 16 height 11
click at [634, 248] on span "The" at bounding box center [626, 242] width 16 height 11
click at [652, 248] on span "The" at bounding box center [643, 242] width 18 height 11
click at [213, 59] on span "pause" at bounding box center [221, 54] width 17 height 17
click at [213, 56] on span "play_arrow" at bounding box center [221, 54] width 17 height 17
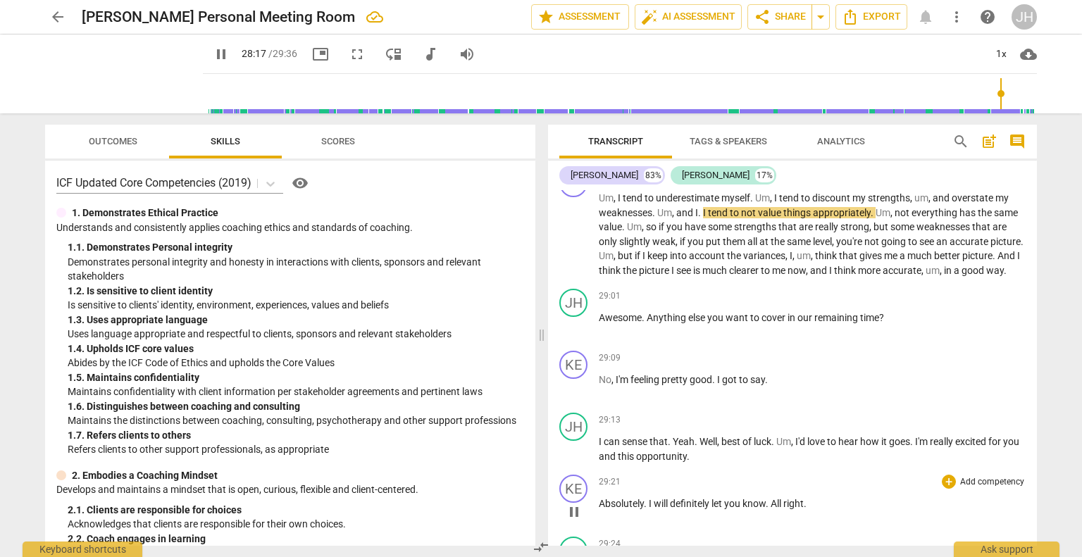
scroll to position [6717, 0]
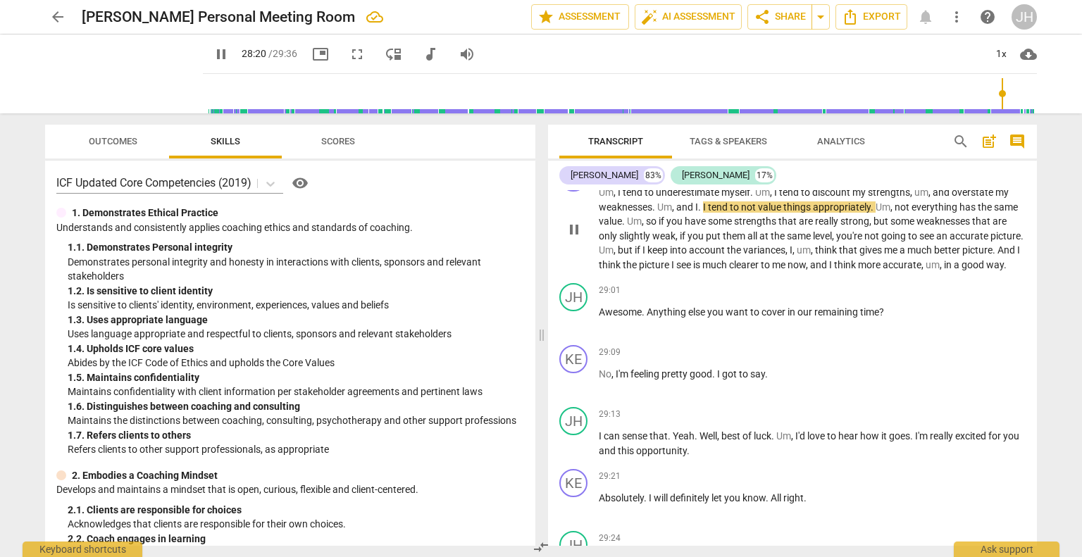
click at [700, 213] on span "." at bounding box center [700, 206] width 5 height 11
type input "1701"
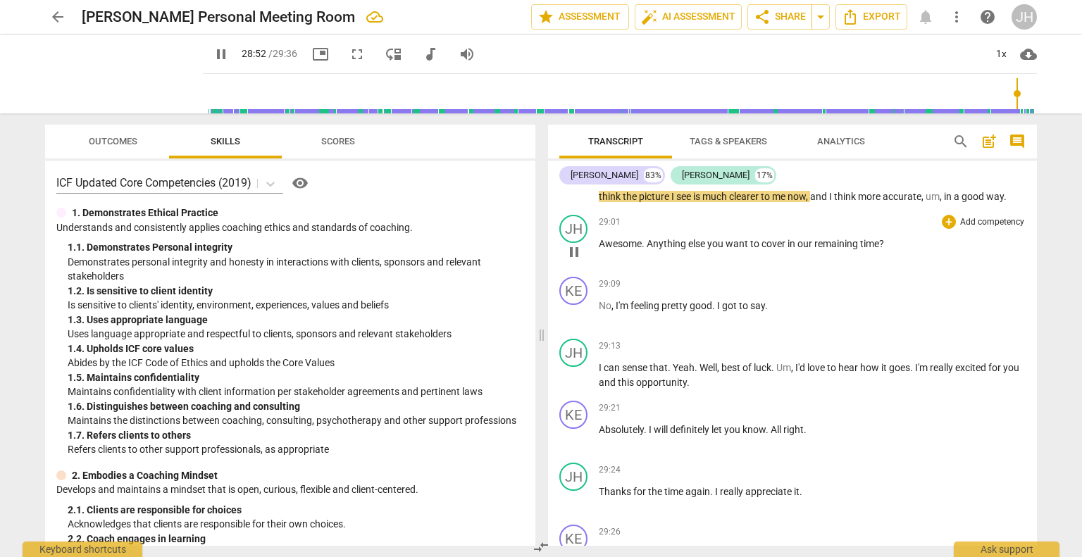
scroll to position [6814, 0]
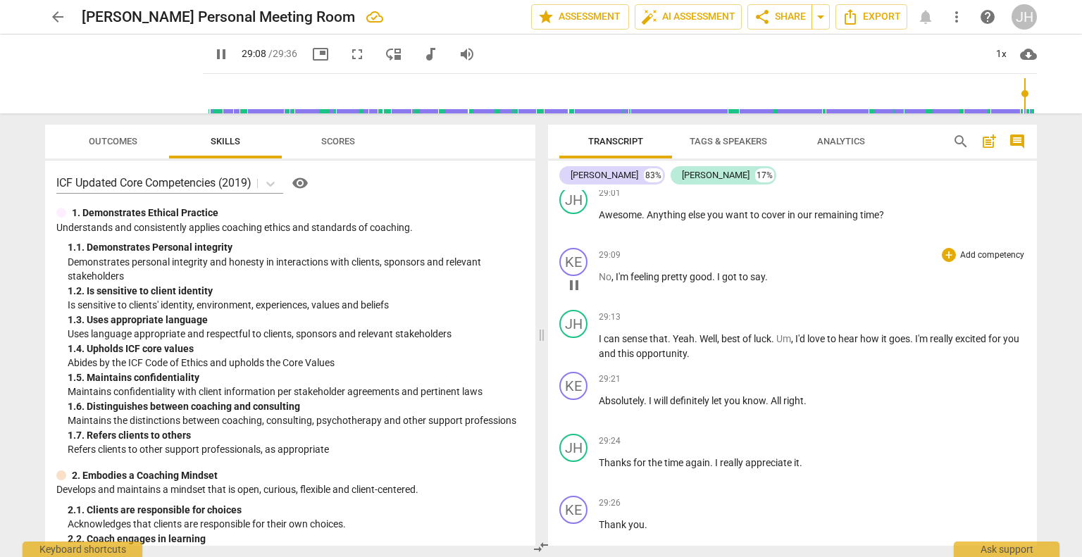
click at [719, 282] on span "I" at bounding box center [719, 276] width 5 height 11
type input "1749"
click at [599, 344] on span "I" at bounding box center [601, 338] width 5 height 11
type input "1755"
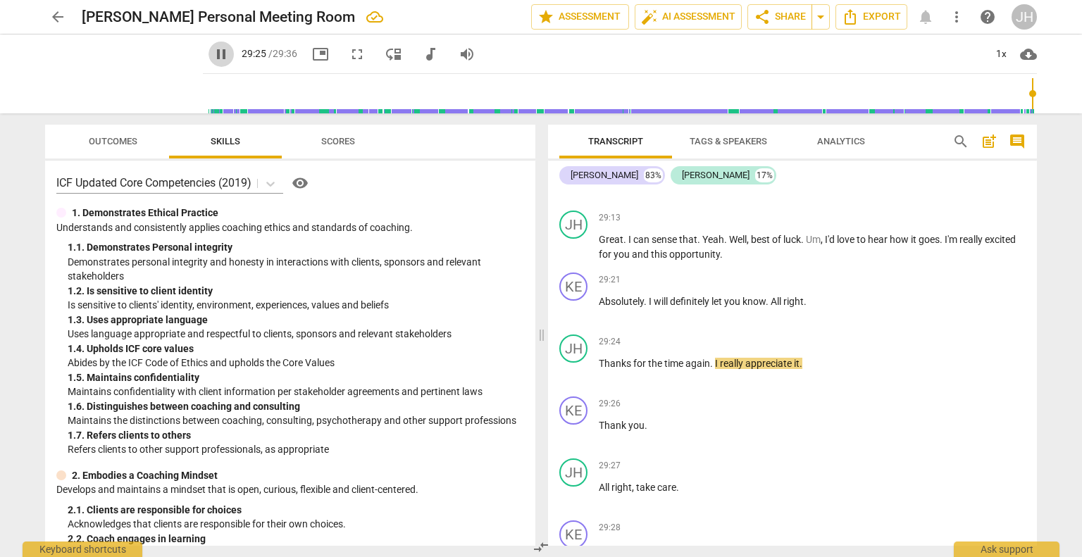
click at [213, 58] on span "pause" at bounding box center [221, 54] width 17 height 17
type input "1766"
click at [599, 369] on span "Thanks" at bounding box center [616, 363] width 35 height 11
click at [816, 309] on p "Absolutely . I will definitely let you know . All right ." at bounding box center [812, 301] width 427 height 15
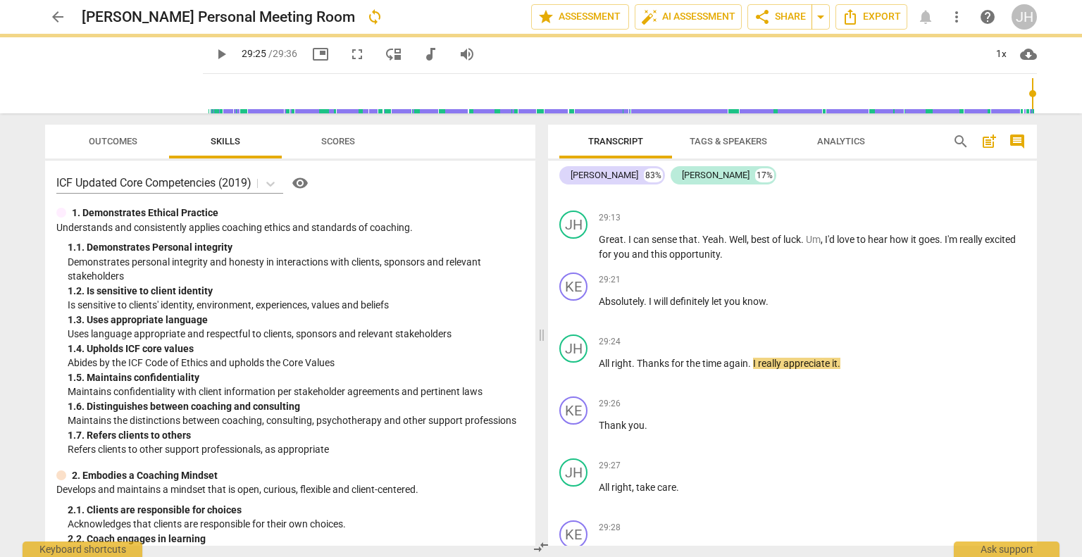
click at [213, 56] on span "play_arrow" at bounding box center [221, 54] width 17 height 17
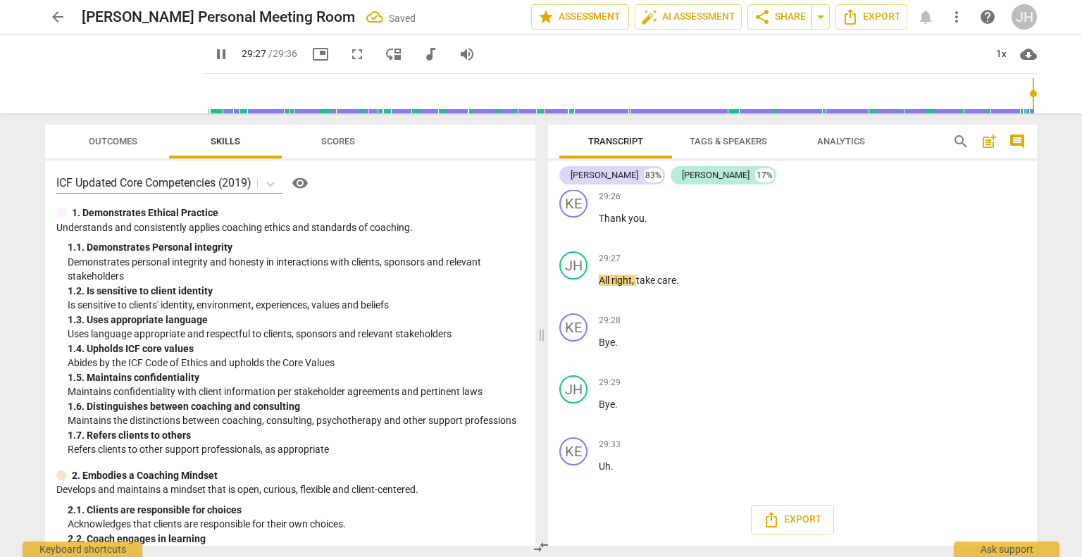
scroll to position [7181, 0]
type input "1776"
click at [620, 468] on p "Uh ." at bounding box center [812, 466] width 427 height 15
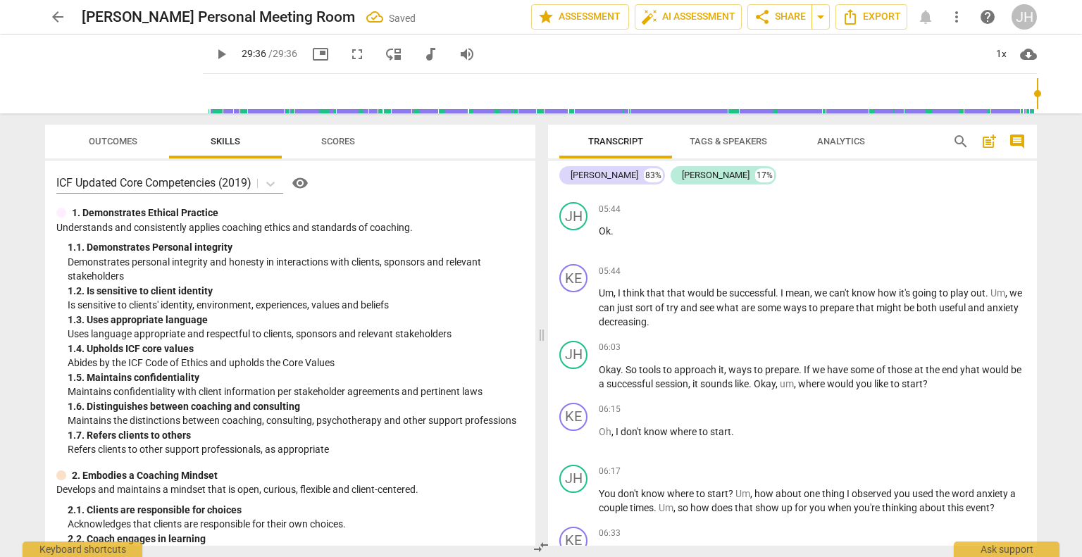
scroll to position [0, 0]
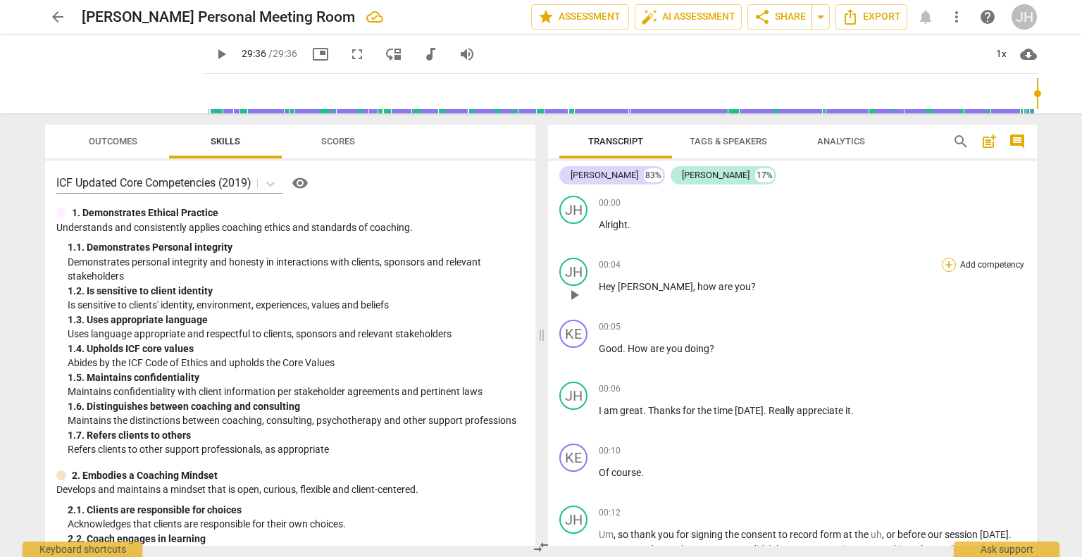
click at [942, 266] on div "+" at bounding box center [949, 265] width 14 height 14
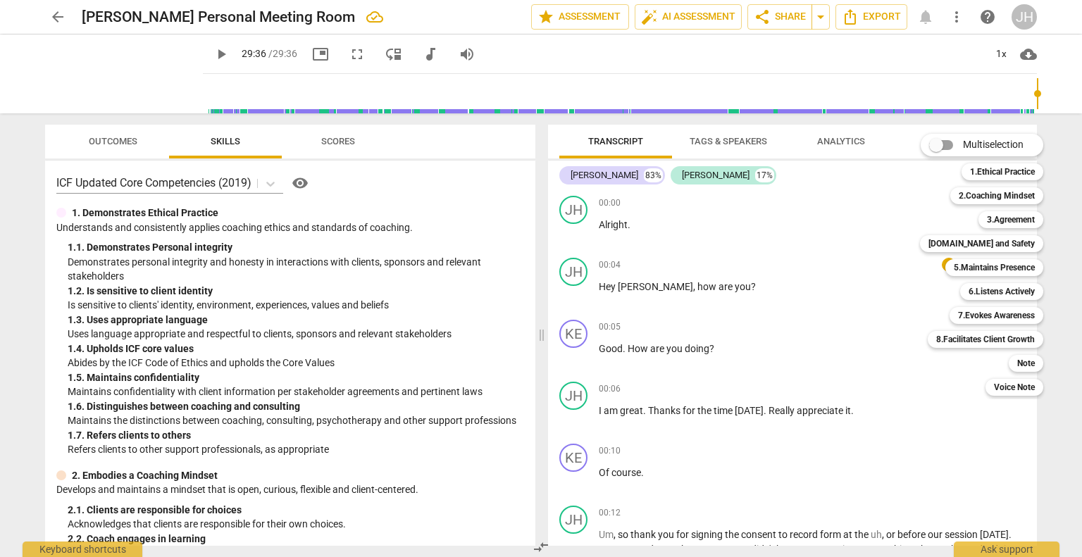
click at [891, 275] on div at bounding box center [541, 278] width 1082 height 557
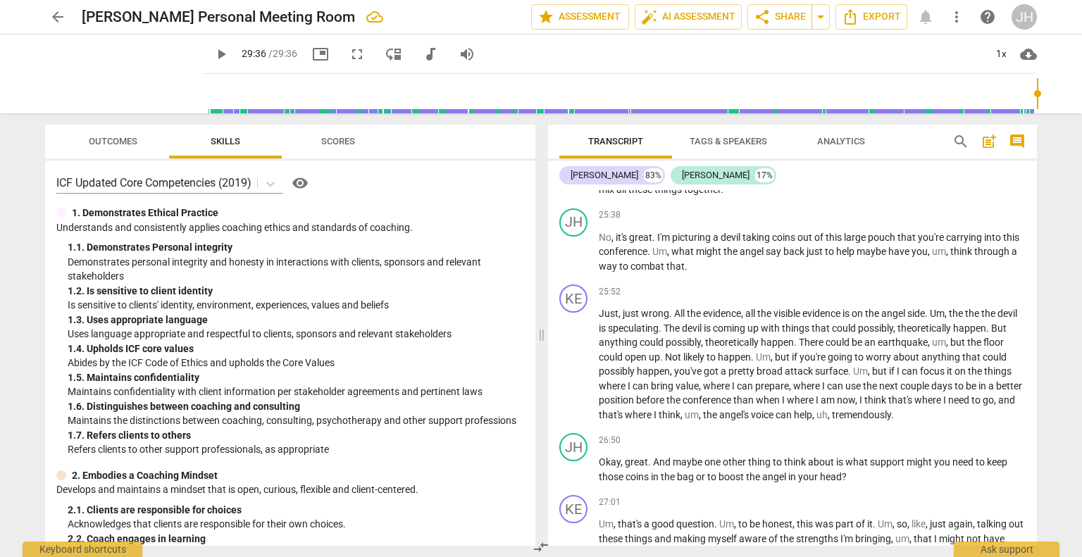
scroll to position [7122, 0]
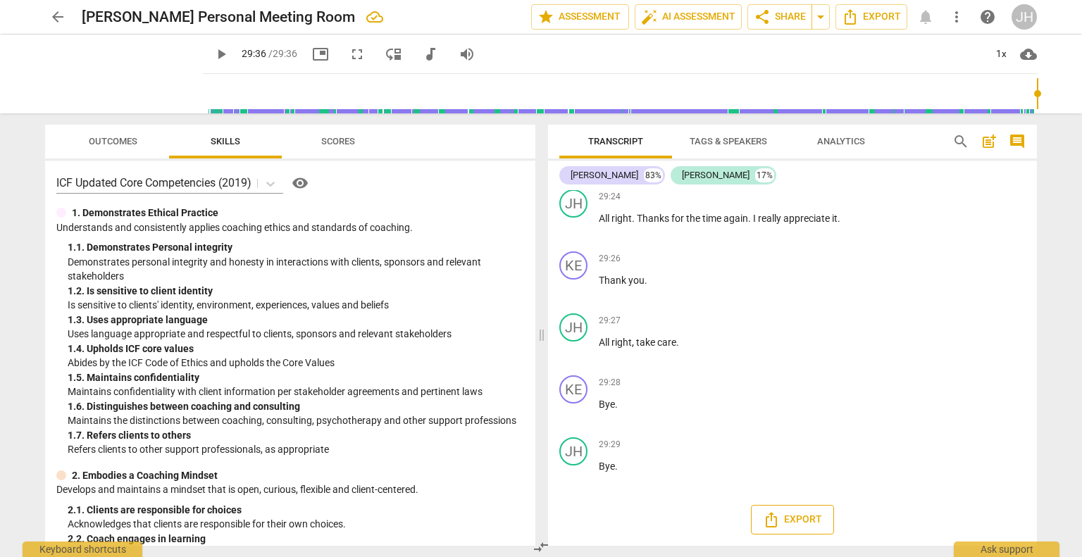
click at [797, 523] on span "Export" at bounding box center [792, 519] width 59 height 17
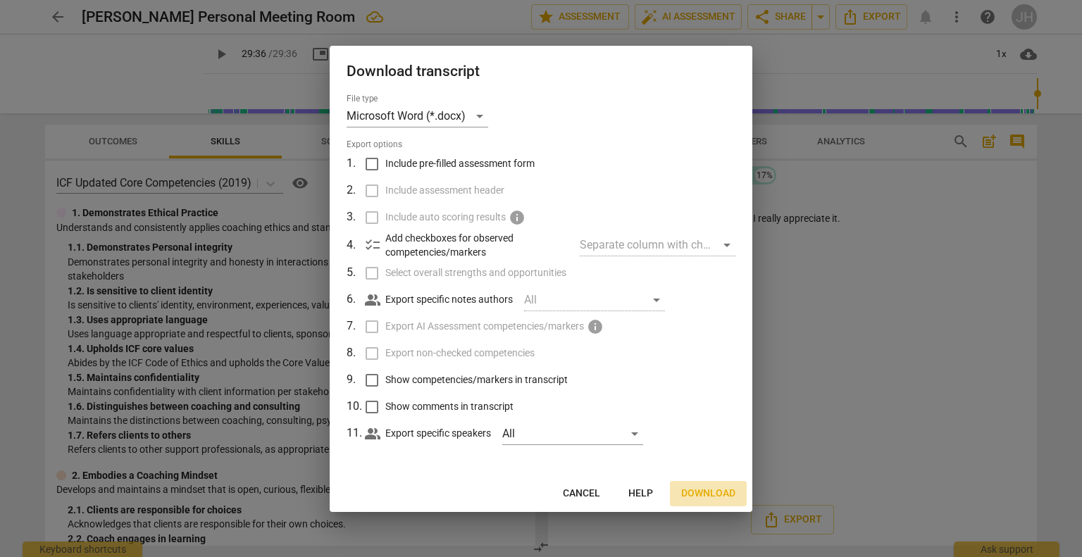
click at [697, 498] on span "Download" at bounding box center [708, 494] width 54 height 14
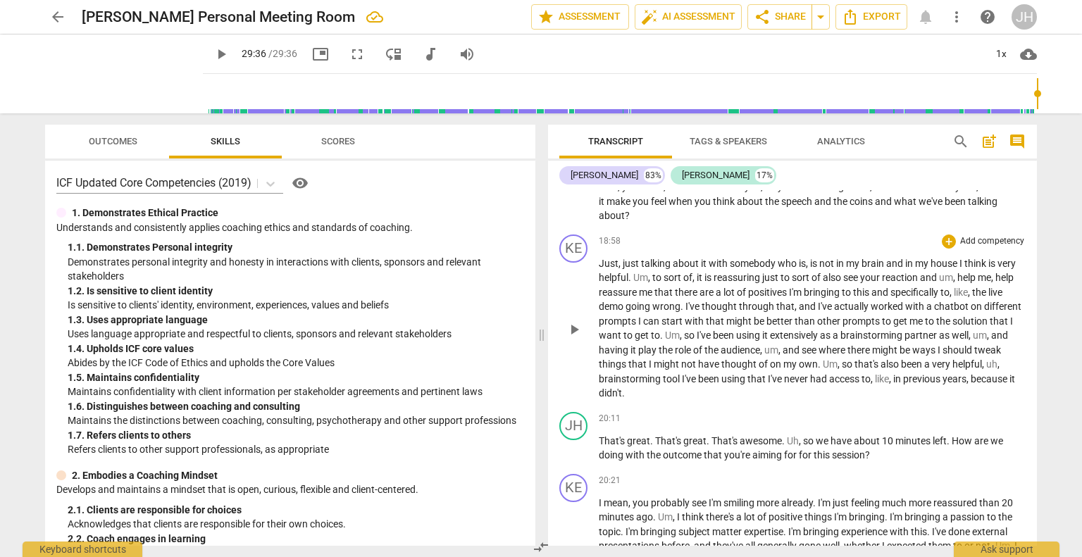
scroll to position [5043, 0]
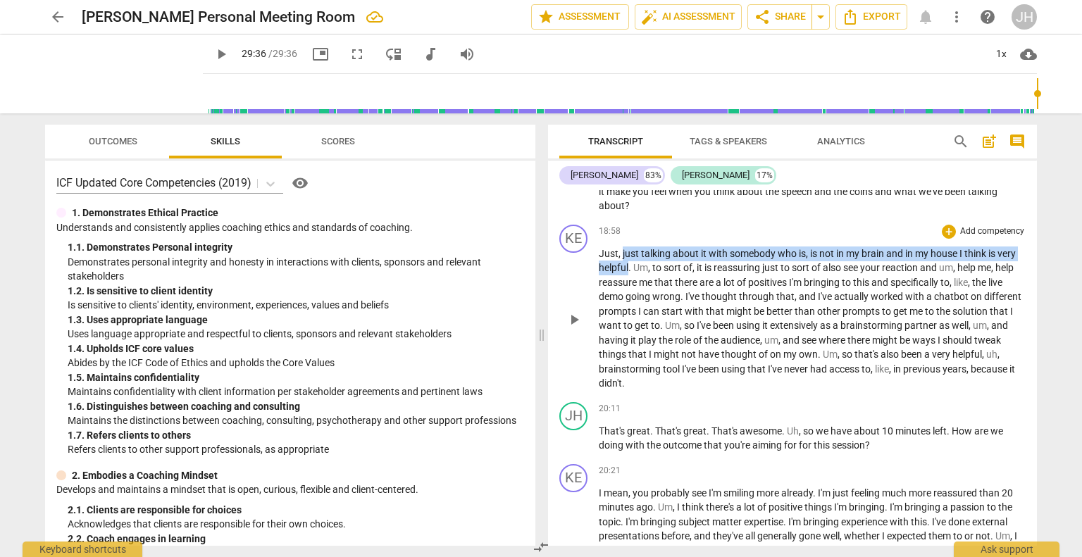
drag, startPoint x: 621, startPoint y: 281, endPoint x: 629, endPoint y: 294, distance: 14.9
click at [629, 294] on p "Just , just talking about it with somebody who is , is not in my brain and in m…" at bounding box center [812, 319] width 427 height 144
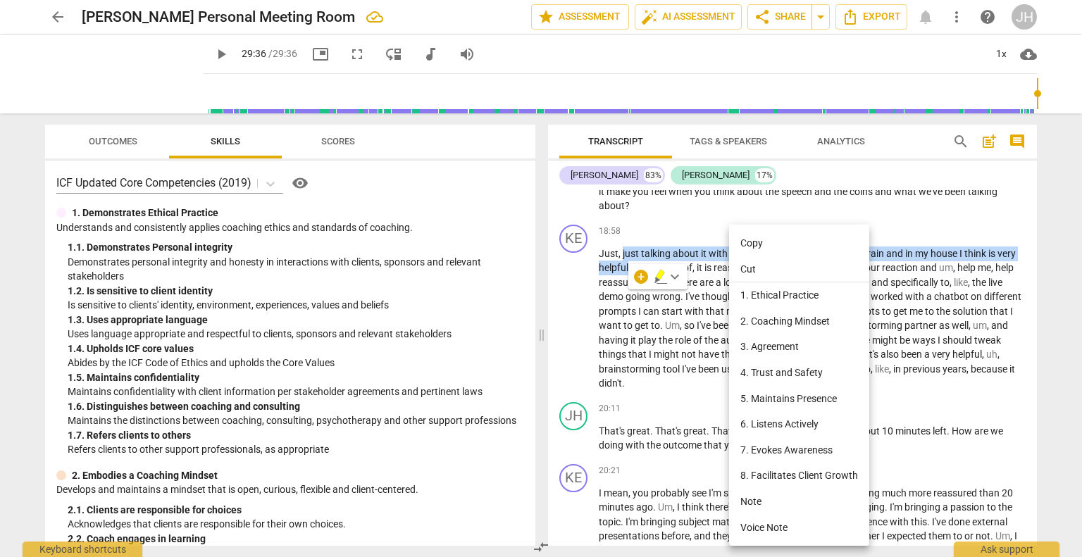
drag, startPoint x: 746, startPoint y: 261, endPoint x: 748, endPoint y: 242, distance: 19.1
click at [748, 242] on ul "Copy Cut 1. Ethical Practice 2. Coaching Mindset 3. Agreement 4. Trust and Safe…" at bounding box center [799, 385] width 140 height 321
click at [752, 242] on li "Copy" at bounding box center [799, 243] width 140 height 26
copy p "just talking about it with somebody who is , is not in my brain and in my house…"
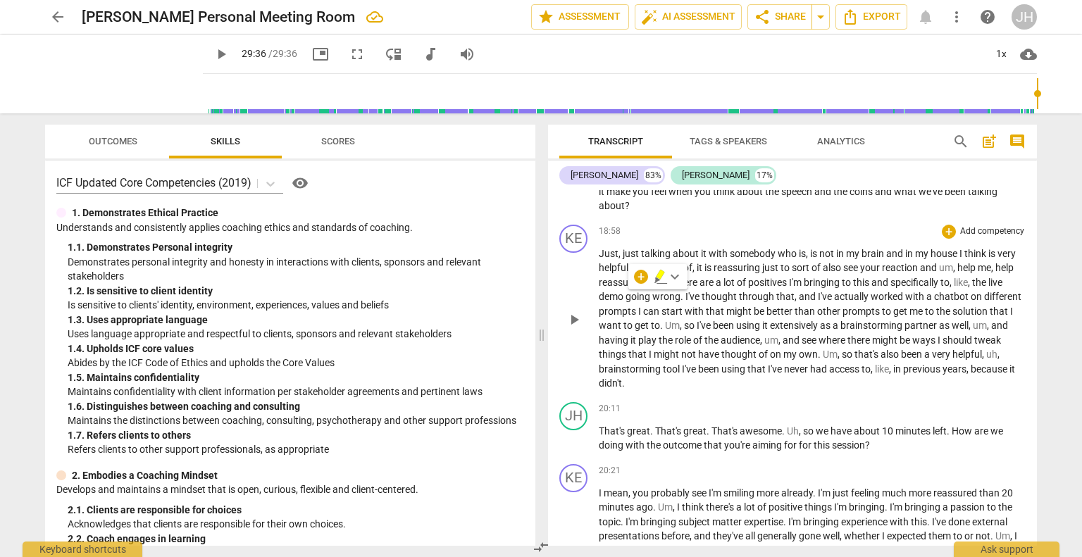
click at [855, 346] on span "there" at bounding box center [859, 340] width 25 height 11
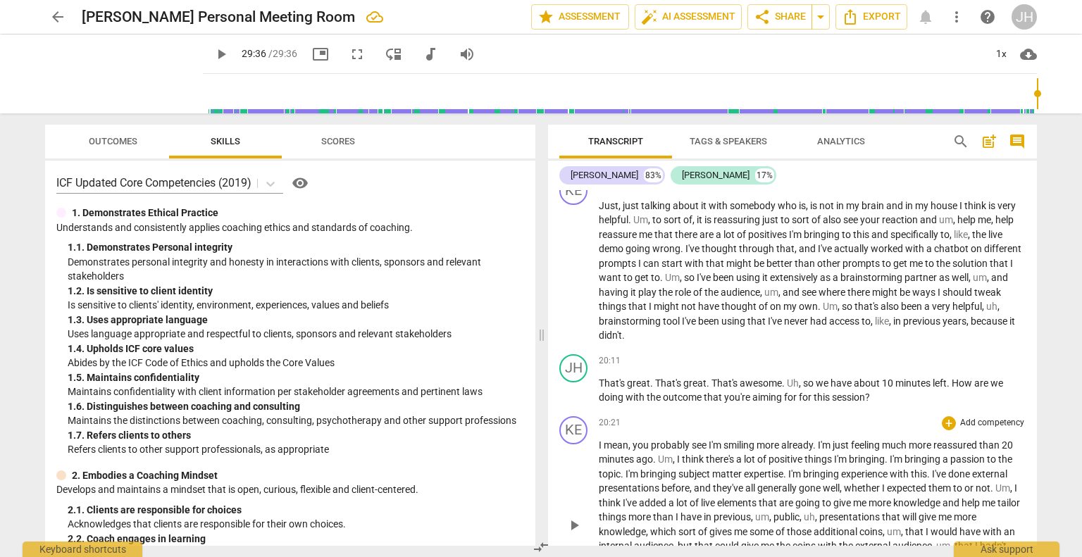
scroll to position [5087, 0]
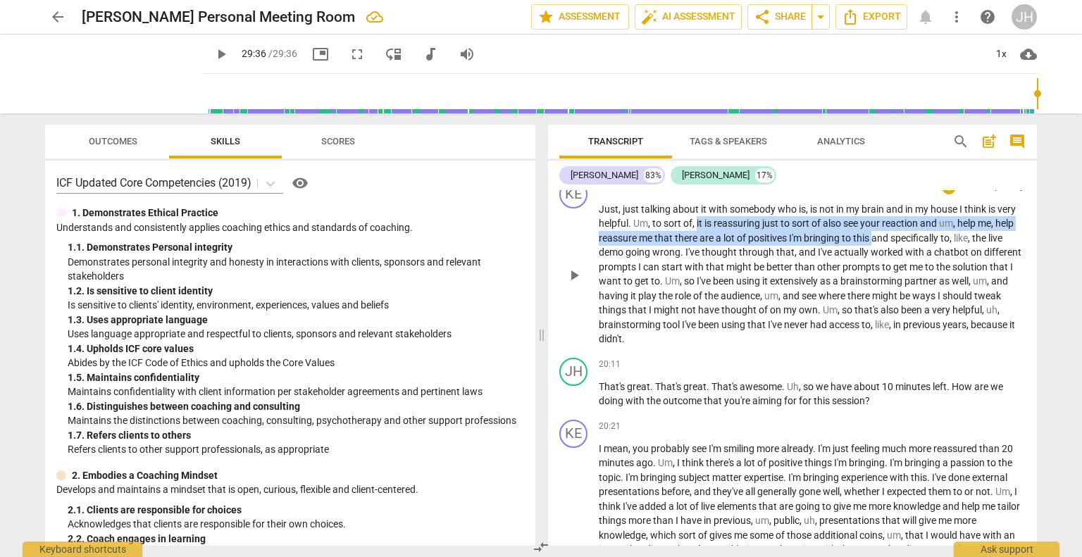
drag, startPoint x: 697, startPoint y: 249, endPoint x: 873, endPoint y: 263, distance: 176.7
click at [873, 263] on p "Just , just talking about it with somebody who is , is not in my brain and in m…" at bounding box center [812, 274] width 427 height 144
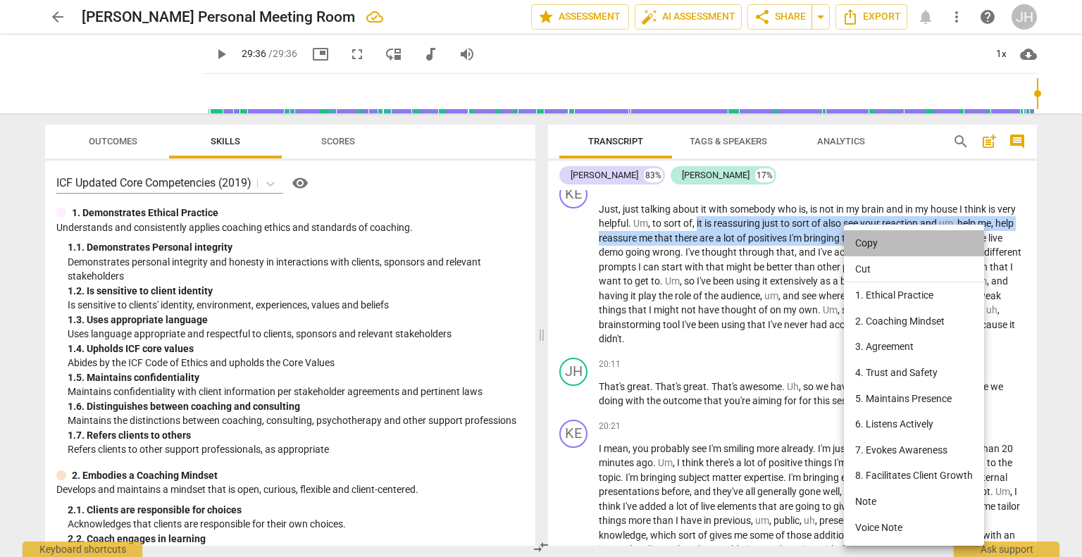
click at [900, 244] on li "Copy" at bounding box center [914, 243] width 140 height 26
copy p "it is reassuring just to sort of also see your reaction and um , help me , help…"
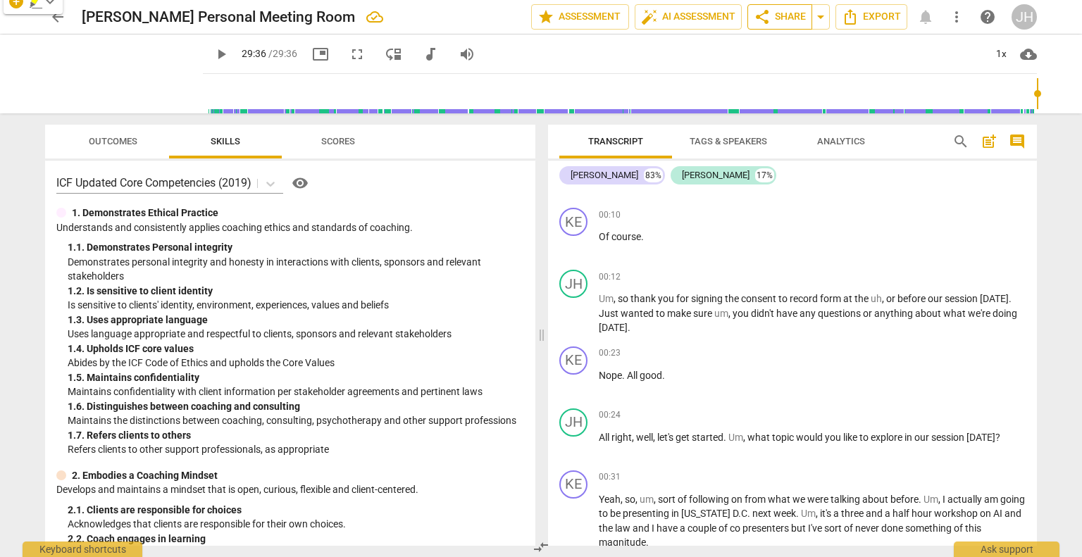
scroll to position [0, 0]
